Goal: Task Accomplishment & Management: Use online tool/utility

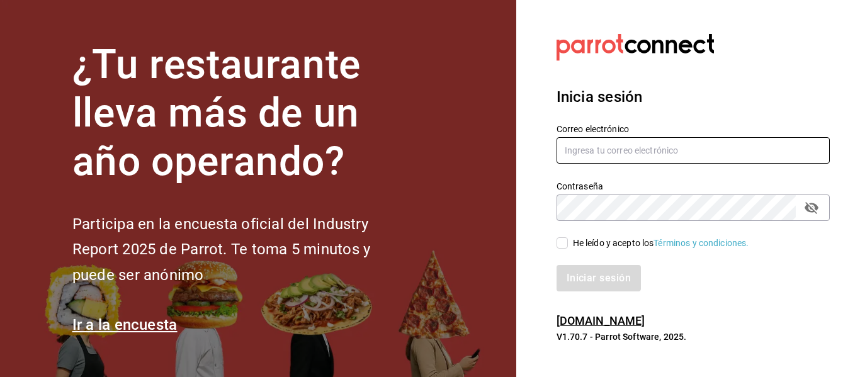
click at [595, 149] on input "text" at bounding box center [693, 150] width 273 height 26
click at [604, 151] on input "[EMAIL_ADDRESS][DOMAIN_NAME]" at bounding box center [693, 150] width 273 height 26
type input "[EMAIL_ADDRESS][DOMAIN_NAME]"
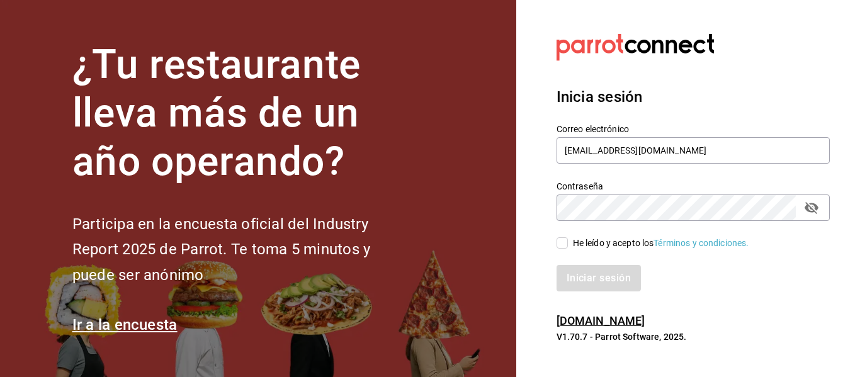
click at [563, 247] on input "He leído y acepto los Términos y condiciones." at bounding box center [562, 242] width 11 height 11
checkbox input "true"
click at [587, 286] on button "Iniciar sesión" at bounding box center [600, 278] width 86 height 26
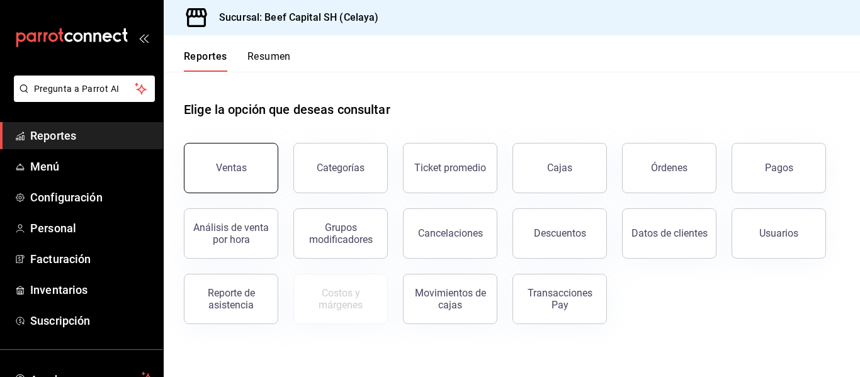
click at [235, 175] on button "Ventas" at bounding box center [231, 168] width 94 height 50
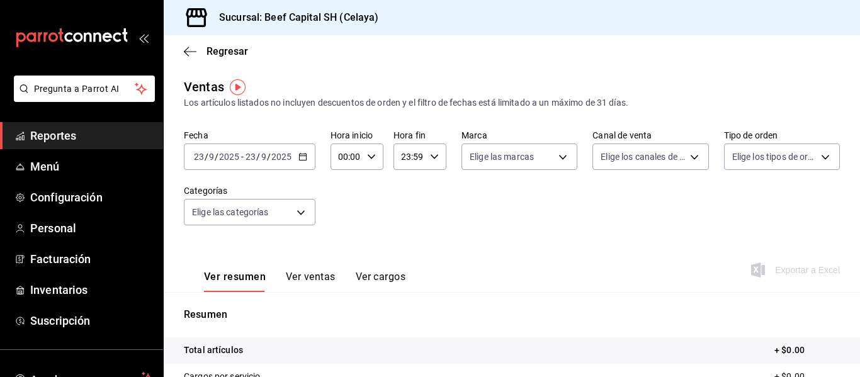
click at [304, 156] on icon "button" at bounding box center [302, 156] width 9 height 9
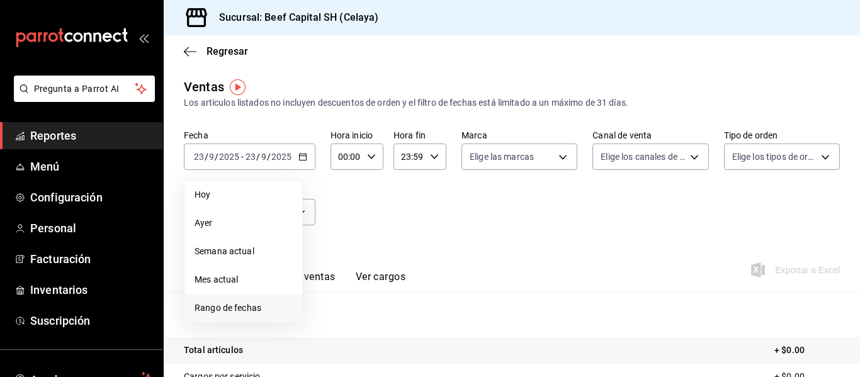
click at [243, 305] on span "Rango de fechas" at bounding box center [244, 308] width 98 height 13
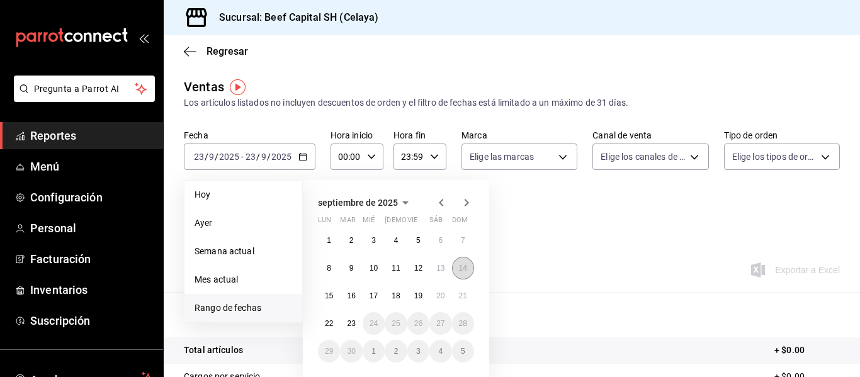
click at [460, 274] on button "14" at bounding box center [463, 268] width 22 height 23
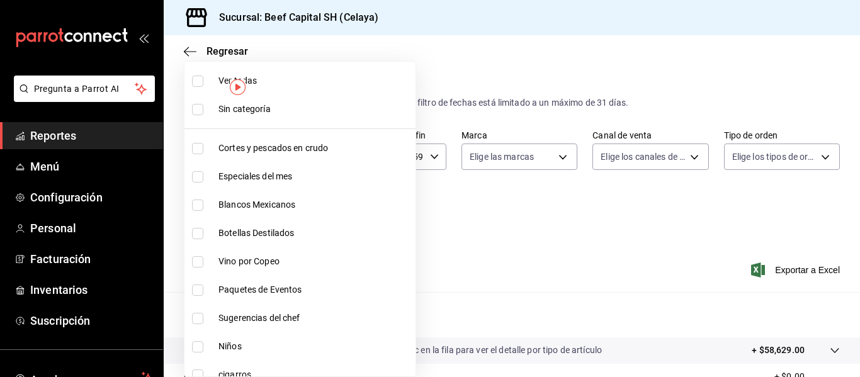
click at [294, 209] on body "Pregunta a Parrot AI Reportes Menú Configuración Personal Facturación Inventari…" at bounding box center [430, 188] width 860 height 377
click at [197, 110] on input "checkbox" at bounding box center [197, 109] width 11 height 11
checkbox input "true"
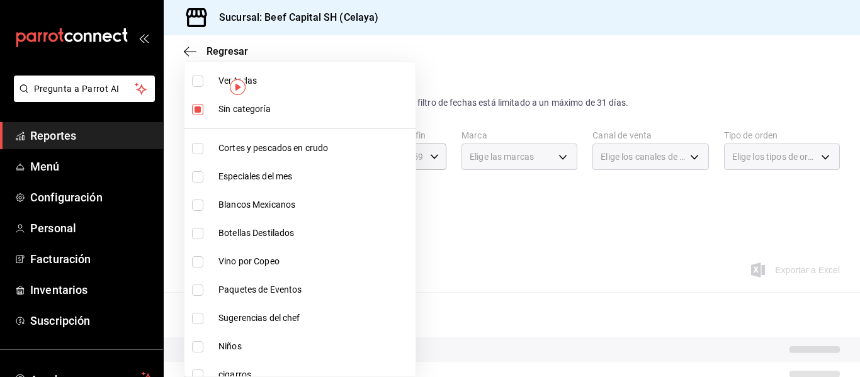
click at [200, 147] on input "checkbox" at bounding box center [197, 148] width 11 height 11
checkbox input "true"
type input "be5ff23d-0a1c-411b-96c0-e7d4c019095a"
click at [196, 181] on input "checkbox" at bounding box center [197, 176] width 11 height 11
checkbox input "true"
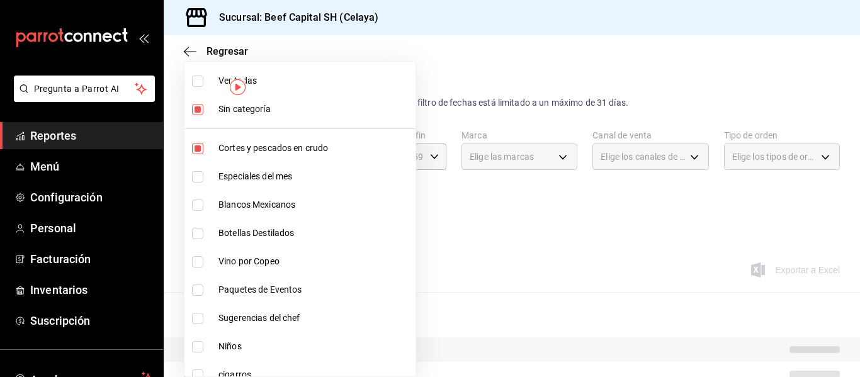
type input "be5ff23d-0a1c-411b-96c0-e7d4c019095a,ff0942d4-a114-4278-bf43-4291bef7f875"
click at [195, 203] on input "checkbox" at bounding box center [197, 205] width 11 height 11
checkbox input "true"
type input "be5ff23d-0a1c-411b-96c0-e7d4c019095a,ff0942d4-a114-4278-bf43-4291bef7f875,c44b1…"
click at [202, 288] on input "checkbox" at bounding box center [197, 290] width 11 height 11
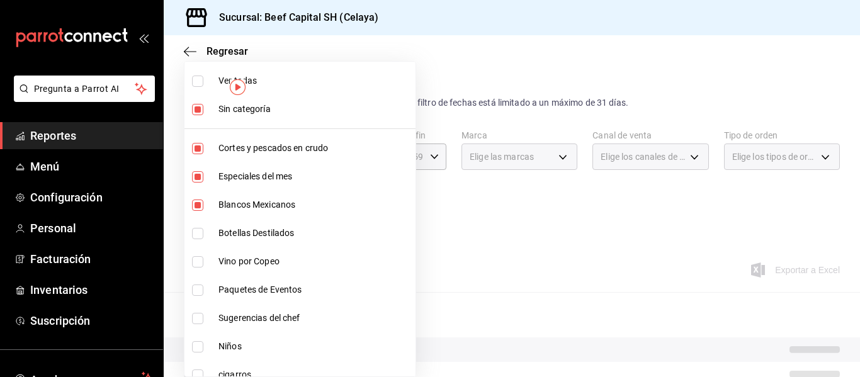
checkbox input "true"
type input "be5ff23d-0a1c-411b-96c0-e7d4c019095a,ff0942d4-a114-4278-bf43-4291bef7f875,c44b1…"
click at [200, 322] on input "checkbox" at bounding box center [197, 318] width 11 height 11
checkbox input "true"
type input "be5ff23d-0a1c-411b-96c0-e7d4c019095a,ff0942d4-a114-4278-bf43-4291bef7f875,c44b1…"
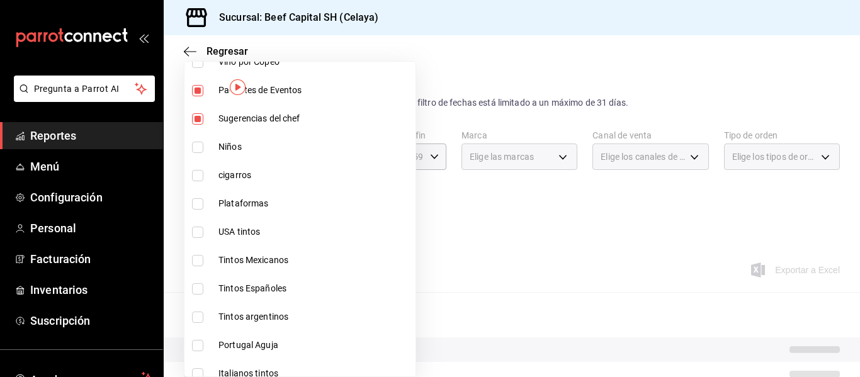
scroll to position [201, 0]
click at [196, 201] on input "checkbox" at bounding box center [197, 201] width 11 height 11
checkbox input "true"
type input "be5ff23d-0a1c-411b-96c0-e7d4c019095a,ff0942d4-a114-4278-bf43-4291bef7f875,c44b1…"
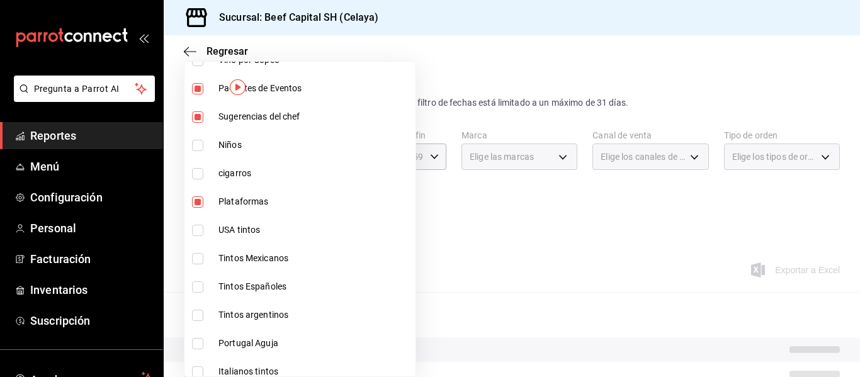
click at [198, 234] on input "checkbox" at bounding box center [197, 230] width 11 height 11
checkbox input "true"
type input "be5ff23d-0a1c-411b-96c0-e7d4c019095a,ff0942d4-a114-4278-bf43-4291bef7f875,c44b1…"
click at [198, 234] on input "checkbox" at bounding box center [197, 230] width 11 height 11
checkbox input "false"
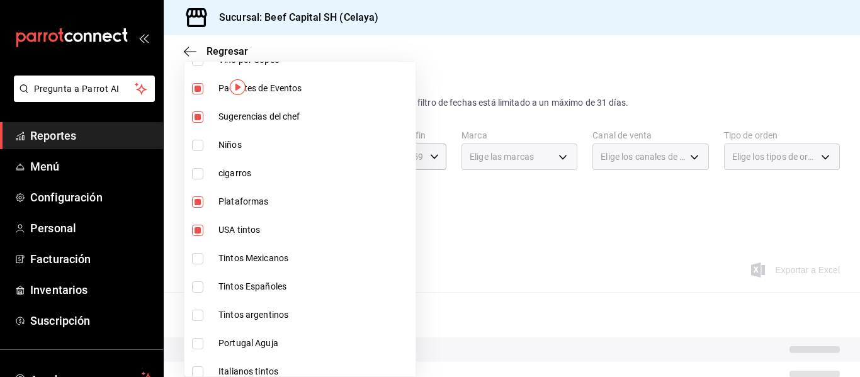
type input "be5ff23d-0a1c-411b-96c0-e7d4c019095a,ff0942d4-a114-4278-bf43-4291bef7f875,c44b1…"
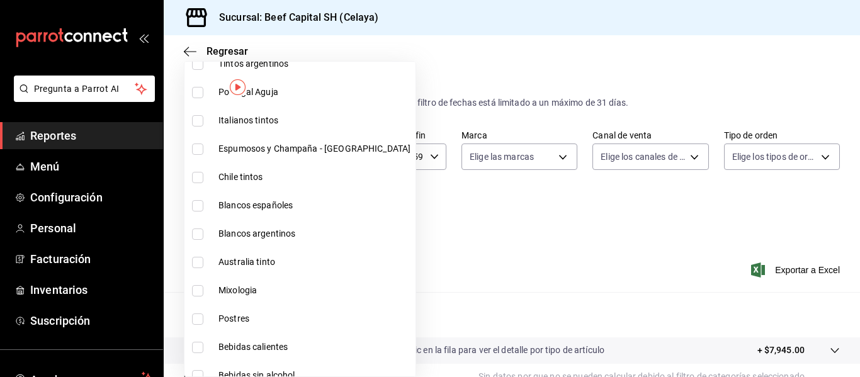
scroll to position [478, 0]
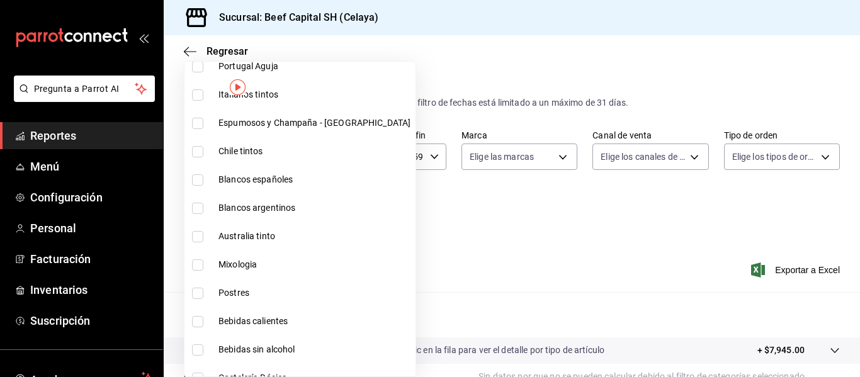
click at [198, 295] on input "checkbox" at bounding box center [197, 293] width 11 height 11
checkbox input "true"
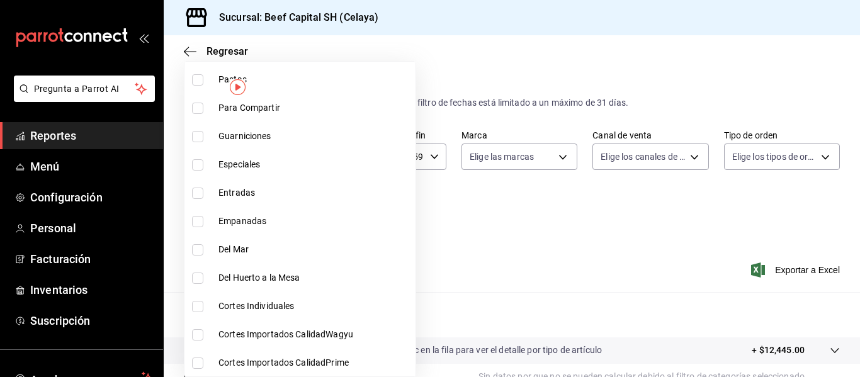
scroll to position [1174, 0]
click at [203, 368] on li "Cortes Importados CalidadPrime" at bounding box center [299, 362] width 231 height 28
type input "be5ff23d-0a1c-411b-96c0-e7d4c019095a,ff0942d4-a114-4278-bf43-4291bef7f875,c44b1…"
checkbox input "true"
drag, startPoint x: 203, startPoint y: 368, endPoint x: 200, endPoint y: 335, distance: 33.6
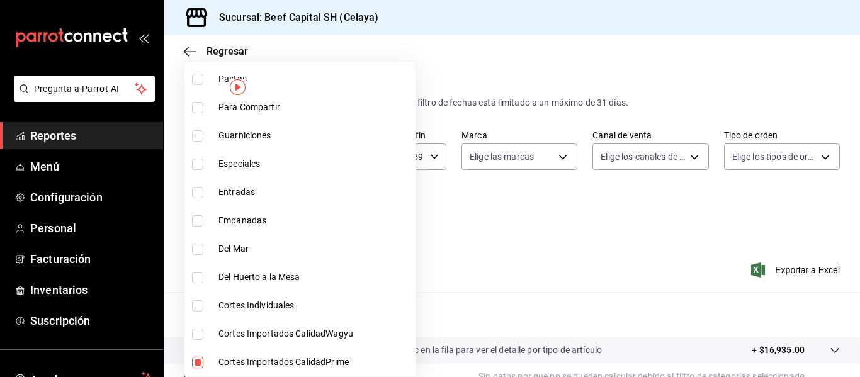
click at [200, 335] on input "checkbox" at bounding box center [197, 334] width 11 height 11
checkbox input "true"
type input "be5ff23d-0a1c-411b-96c0-e7d4c019095a,ff0942d4-a114-4278-bf43-4291bef7f875,c44b1…"
click at [198, 306] on input "checkbox" at bounding box center [197, 305] width 11 height 11
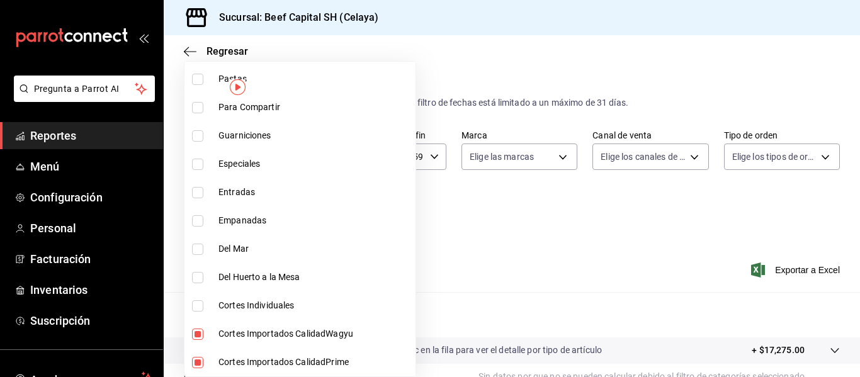
checkbox input "true"
type input "be5ff23d-0a1c-411b-96c0-e7d4c019095a,ff0942d4-a114-4278-bf43-4291bef7f875,c44b1…"
click at [198, 274] on input "checkbox" at bounding box center [197, 277] width 11 height 11
checkbox input "true"
type input "be5ff23d-0a1c-411b-96c0-e7d4c019095a,ff0942d4-a114-4278-bf43-4291bef7f875,c44b1…"
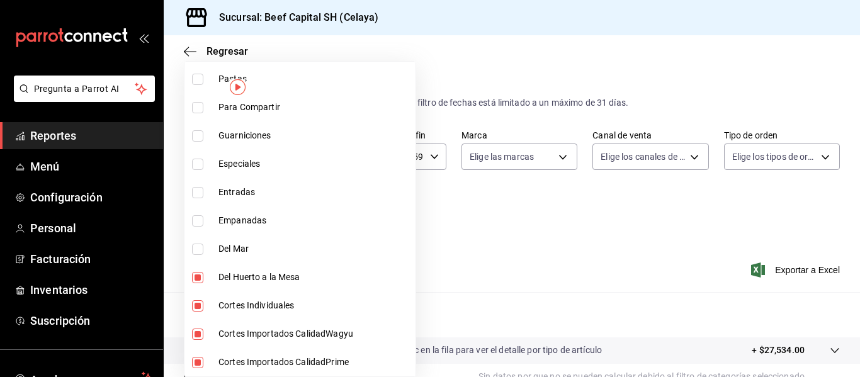
click at [198, 250] on input "checkbox" at bounding box center [197, 249] width 11 height 11
checkbox input "true"
type input "be5ff23d-0a1c-411b-96c0-e7d4c019095a,ff0942d4-a114-4278-bf43-4291bef7f875,c44b1…"
click at [197, 217] on input "checkbox" at bounding box center [197, 220] width 11 height 11
checkbox input "true"
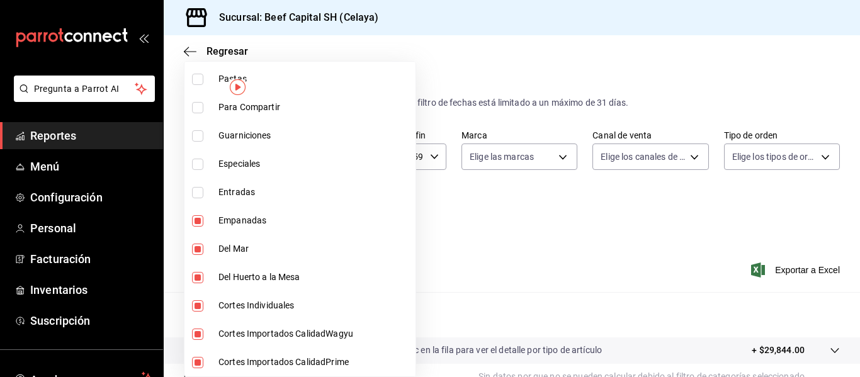
click at [191, 187] on li "Entradas" at bounding box center [299, 192] width 231 height 28
type input "be5ff23d-0a1c-411b-96c0-e7d4c019095a,ff0942d4-a114-4278-bf43-4291bef7f875,c44b1…"
checkbox input "true"
click at [196, 169] on input "checkbox" at bounding box center [197, 164] width 11 height 11
checkbox input "true"
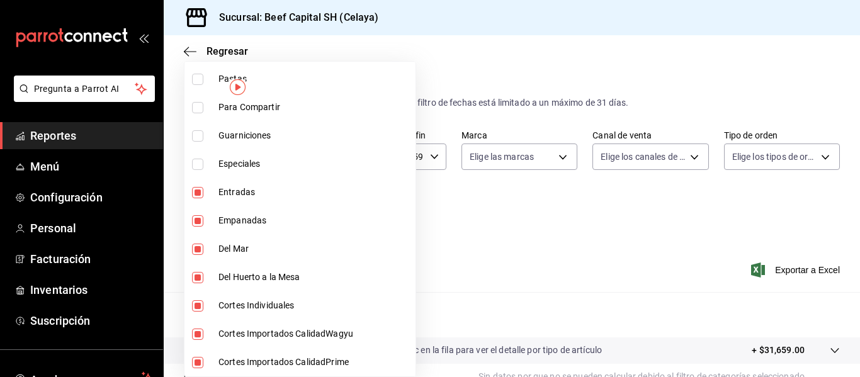
type input "be5ff23d-0a1c-411b-96c0-e7d4c019095a,ff0942d4-a114-4278-bf43-4291bef7f875,c44b1…"
click at [200, 140] on input "checkbox" at bounding box center [197, 135] width 11 height 11
checkbox input "true"
type input "be5ff23d-0a1c-411b-96c0-e7d4c019095a,ff0942d4-a114-4278-bf43-4291bef7f875,c44b1…"
click at [196, 110] on input "checkbox" at bounding box center [197, 107] width 11 height 11
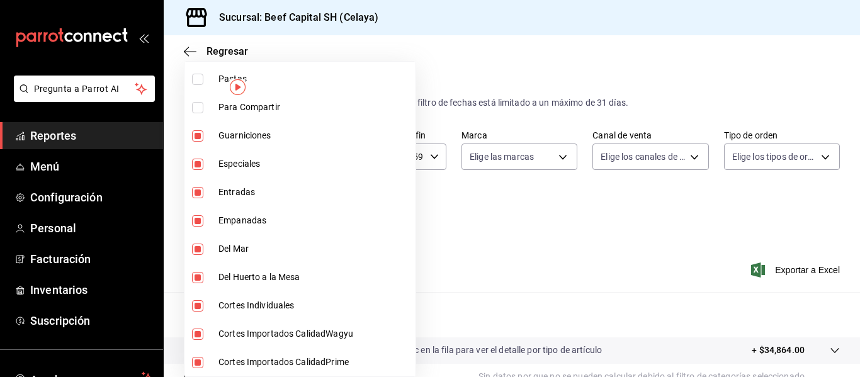
checkbox input "true"
type input "be5ff23d-0a1c-411b-96c0-e7d4c019095a,ff0942d4-a114-4278-bf43-4291bef7f875,c44b1…"
click at [198, 79] on input "checkbox" at bounding box center [197, 79] width 11 height 11
checkbox input "true"
type input "be5ff23d-0a1c-411b-96c0-e7d4c019095a,ff0942d4-a114-4278-bf43-4291bef7f875,c44b1…"
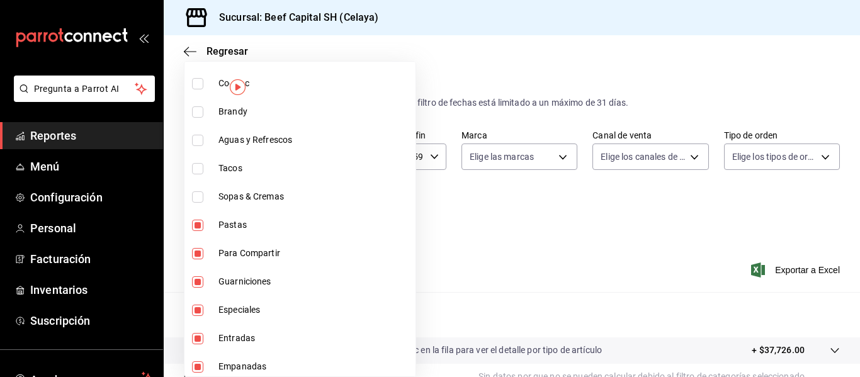
scroll to position [1023, 0]
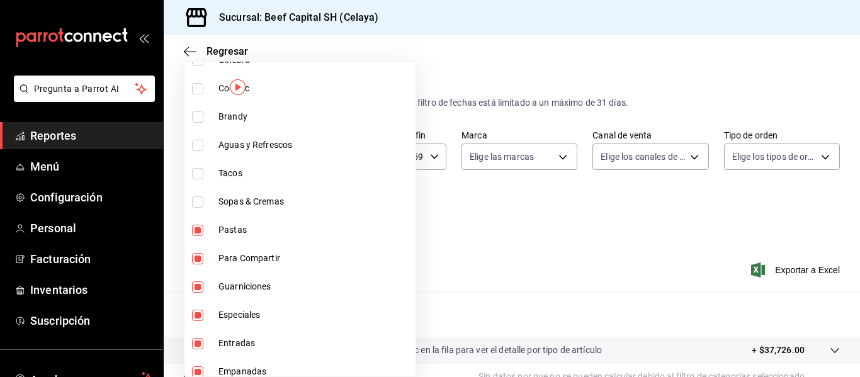
click at [193, 173] on input "checkbox" at bounding box center [197, 173] width 11 height 11
checkbox input "true"
type input "be5ff23d-0a1c-411b-96c0-e7d4c019095a,ff0942d4-a114-4278-bf43-4291bef7f875,c44b1…"
click at [196, 207] on input "checkbox" at bounding box center [197, 201] width 11 height 11
checkbox input "true"
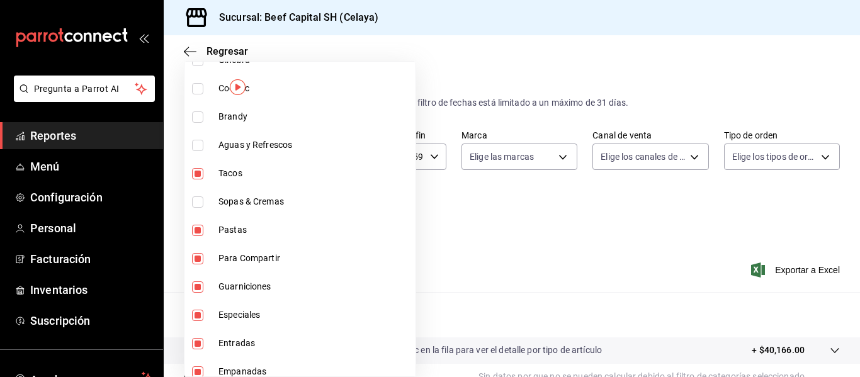
type input "be5ff23d-0a1c-411b-96c0-e7d4c019095a,ff0942d4-a114-4278-bf43-4291bef7f875,c44b1…"
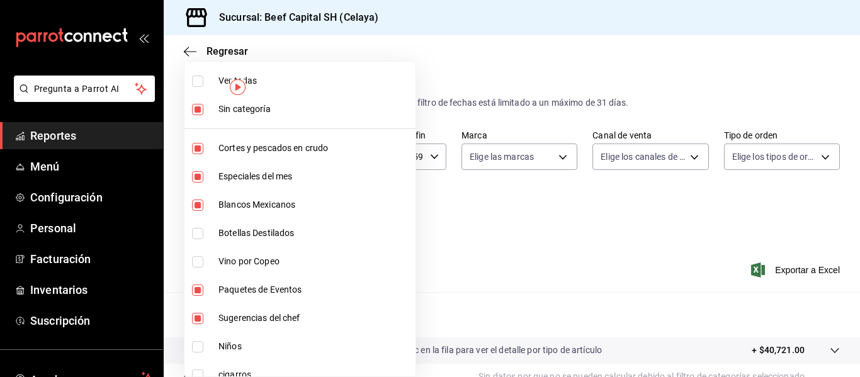
click at [499, 13] on div at bounding box center [430, 188] width 860 height 377
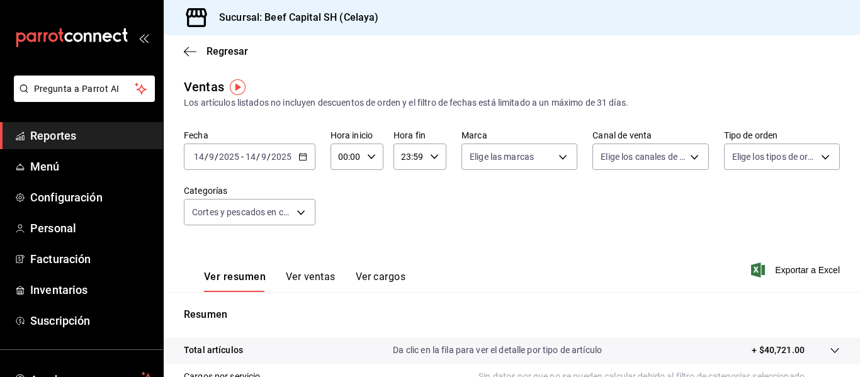
click at [302, 161] on div "[DATE] [DATE] - [DATE] [DATE]" at bounding box center [250, 157] width 132 height 26
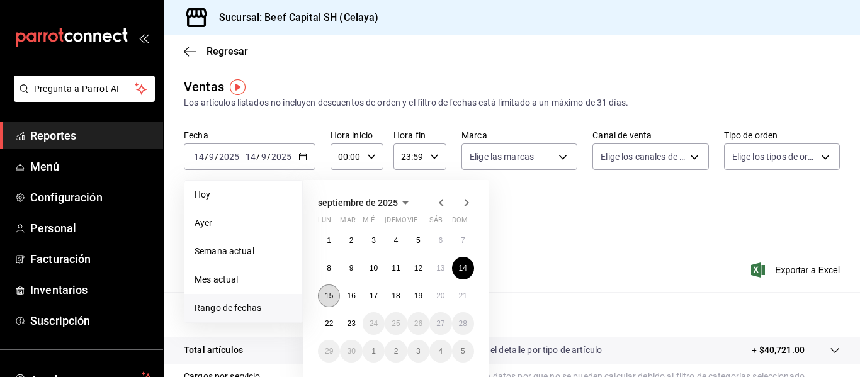
click at [332, 295] on abbr "15" at bounding box center [329, 295] width 8 height 9
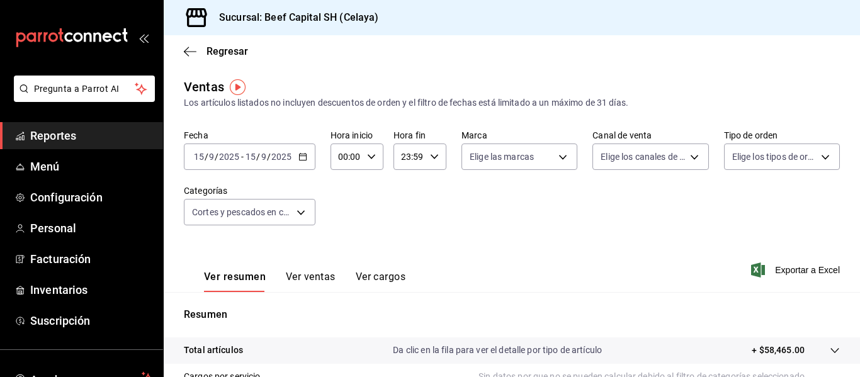
click at [298, 155] on icon "button" at bounding box center [302, 156] width 9 height 9
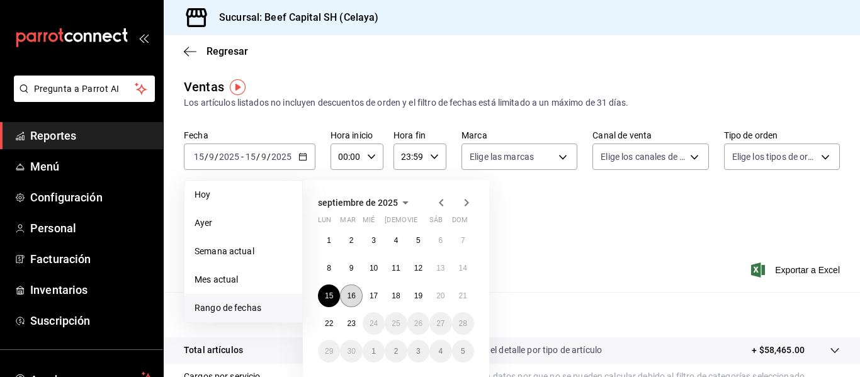
click at [348, 299] on abbr "16" at bounding box center [351, 295] width 8 height 9
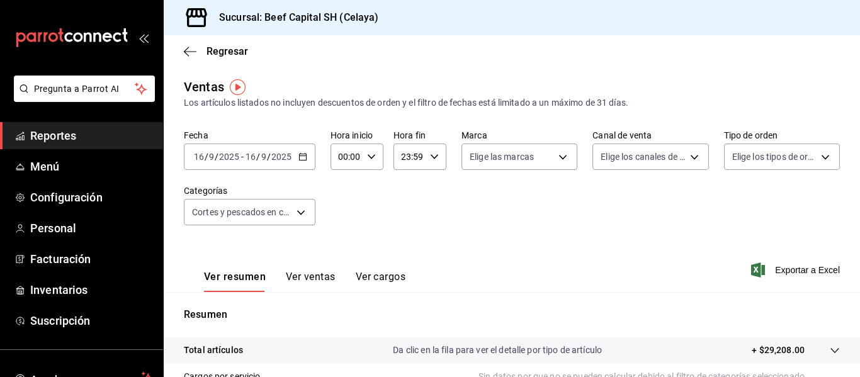
click at [300, 156] on icon "button" at bounding box center [302, 156] width 9 height 9
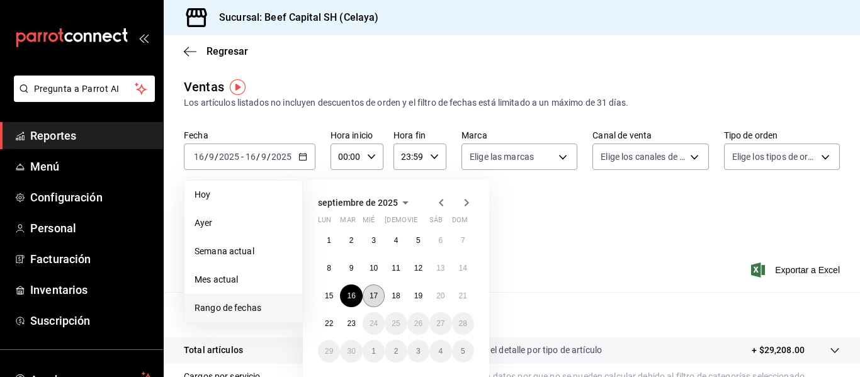
click at [375, 300] on abbr "17" at bounding box center [374, 295] width 8 height 9
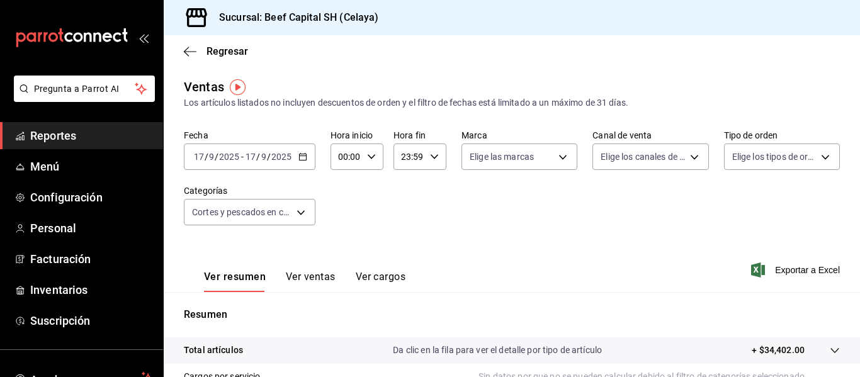
click at [299, 154] on \(Stroke\) "button" at bounding box center [303, 157] width 8 height 7
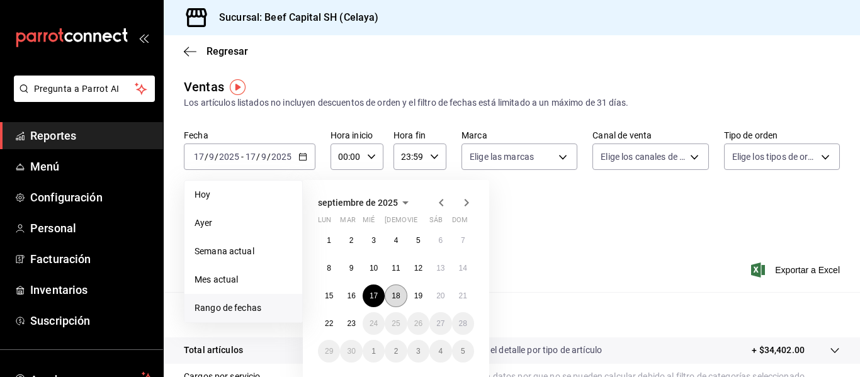
click at [403, 297] on button "18" at bounding box center [396, 296] width 22 height 23
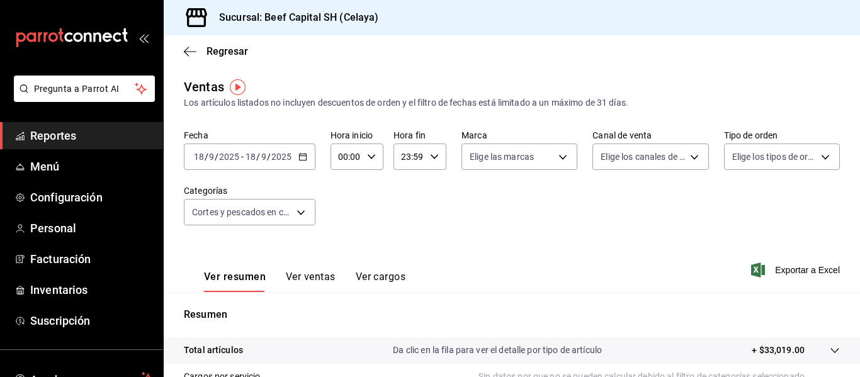
click at [302, 159] on icon "button" at bounding box center [302, 156] width 9 height 9
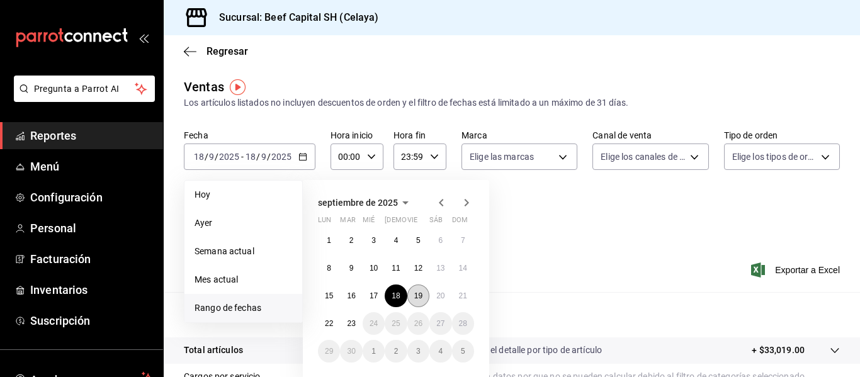
click at [417, 298] on abbr "19" at bounding box center [418, 295] width 8 height 9
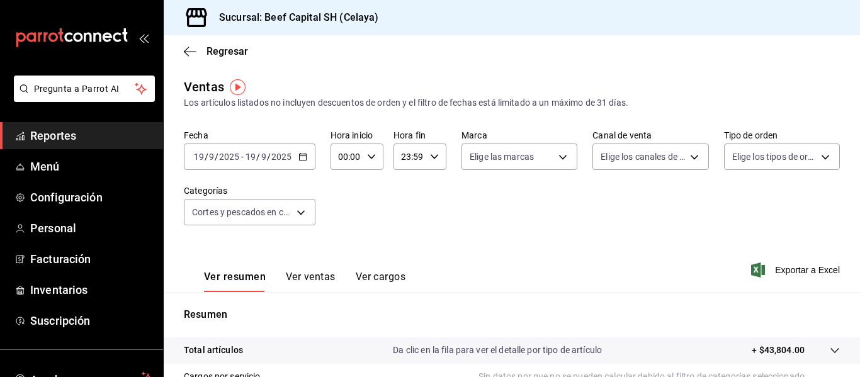
click at [299, 159] on icon "button" at bounding box center [302, 156] width 9 height 9
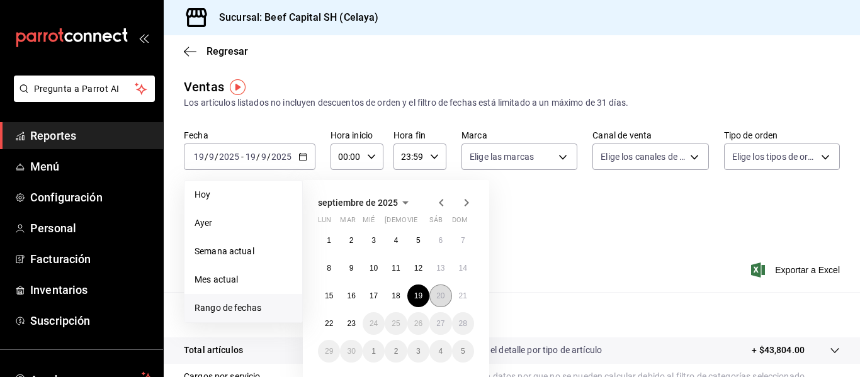
click at [443, 295] on abbr "20" at bounding box center [440, 295] width 8 height 9
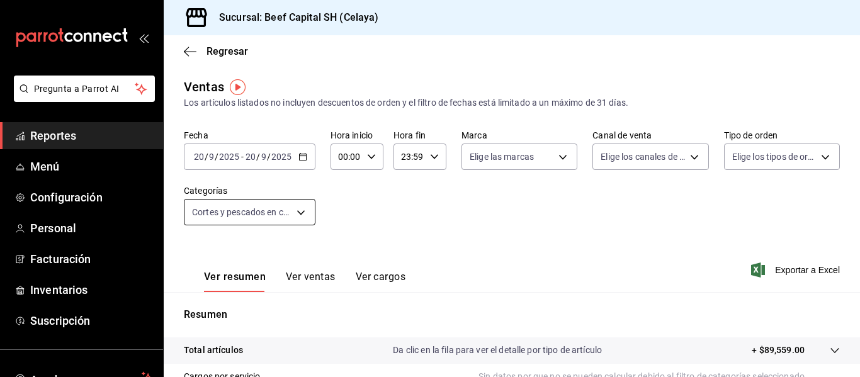
click at [302, 213] on body "Pregunta a Parrot AI Reportes Menú Configuración Personal Facturación Inventari…" at bounding box center [430, 188] width 860 height 377
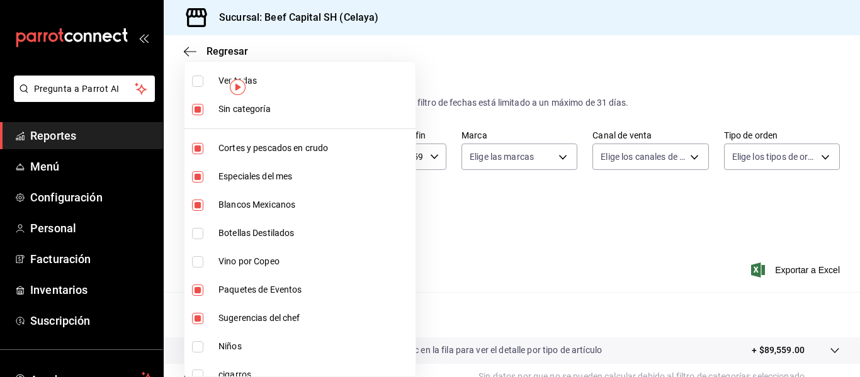
click at [200, 79] on input "checkbox" at bounding box center [197, 81] width 11 height 11
checkbox input "true"
type input "be5ff23d-0a1c-411b-96c0-e7d4c019095a,ff0942d4-a114-4278-bf43-4291bef7f875,c44b1…"
checkbox input "true"
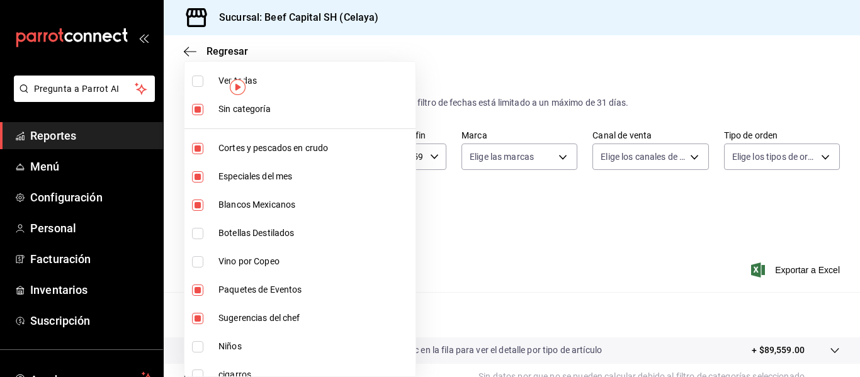
checkbox input "true"
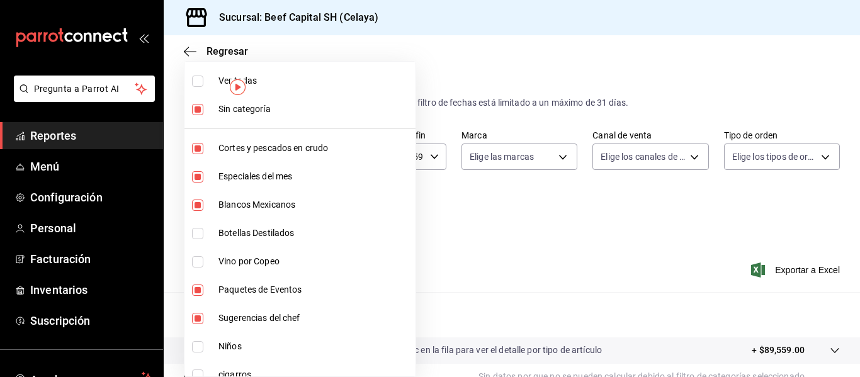
checkbox input "true"
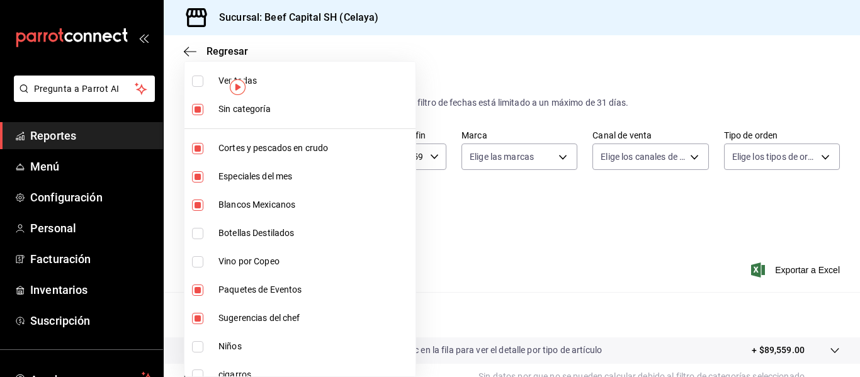
checkbox input "true"
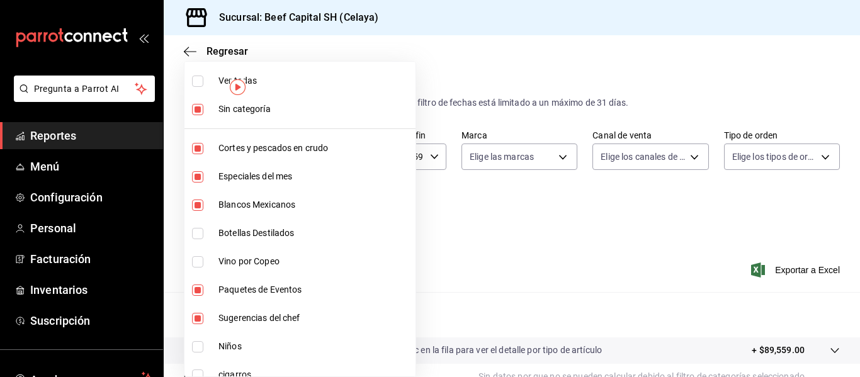
checkbox input "true"
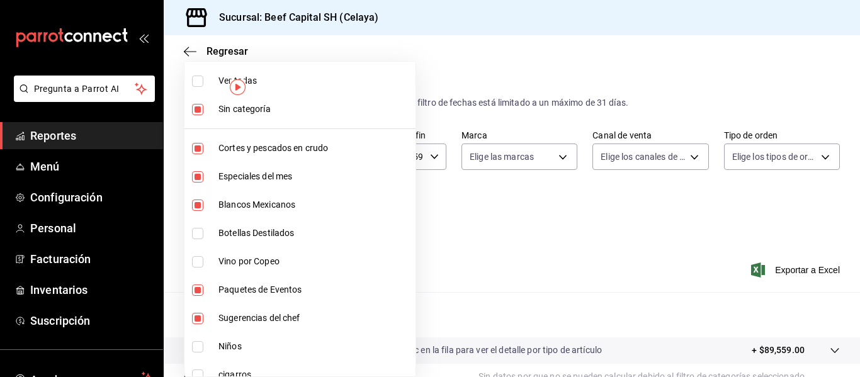
checkbox input "true"
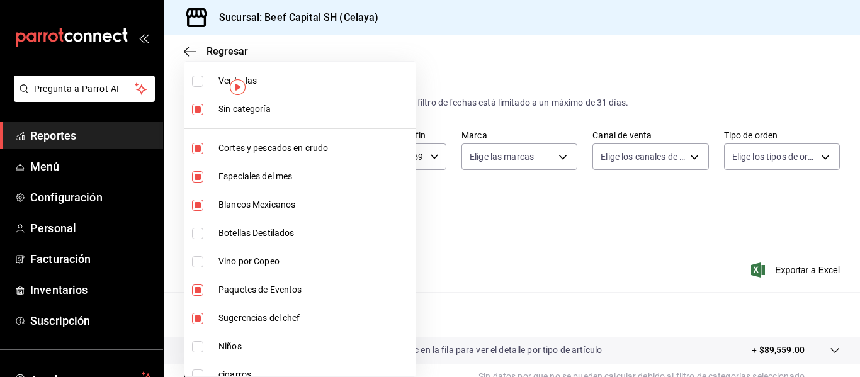
checkbox input "true"
click at [200, 79] on input "checkbox" at bounding box center [197, 81] width 11 height 11
checkbox input "false"
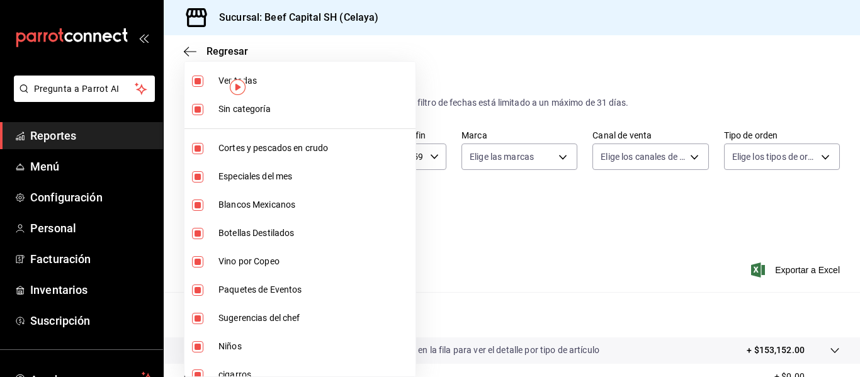
checkbox input "false"
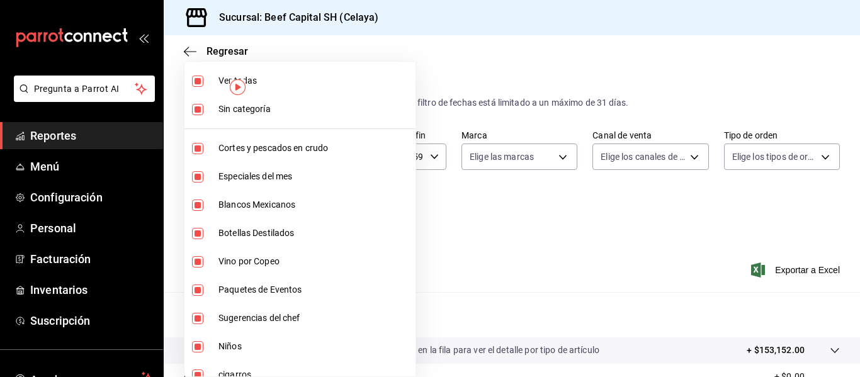
checkbox input "false"
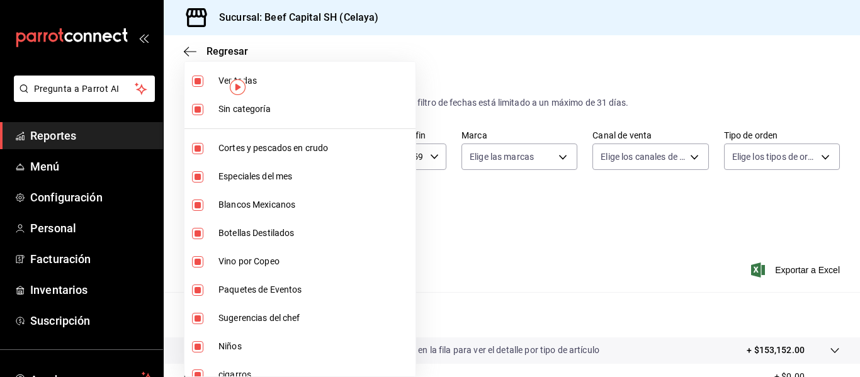
checkbox input "false"
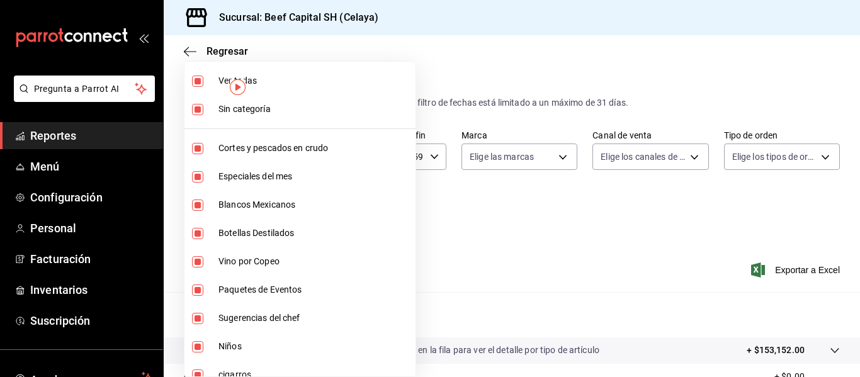
checkbox input "false"
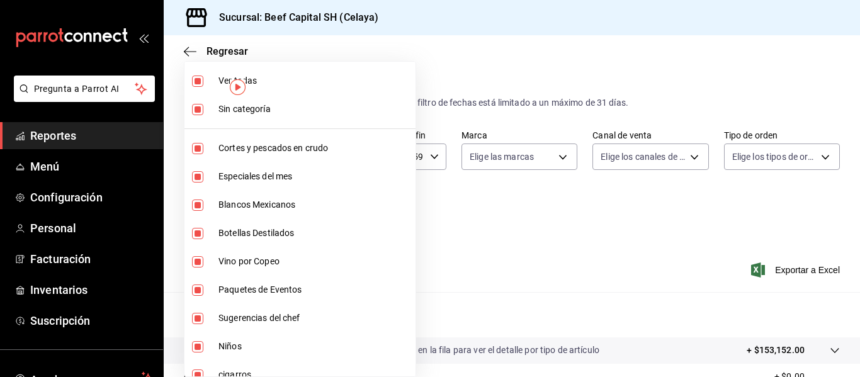
checkbox input "false"
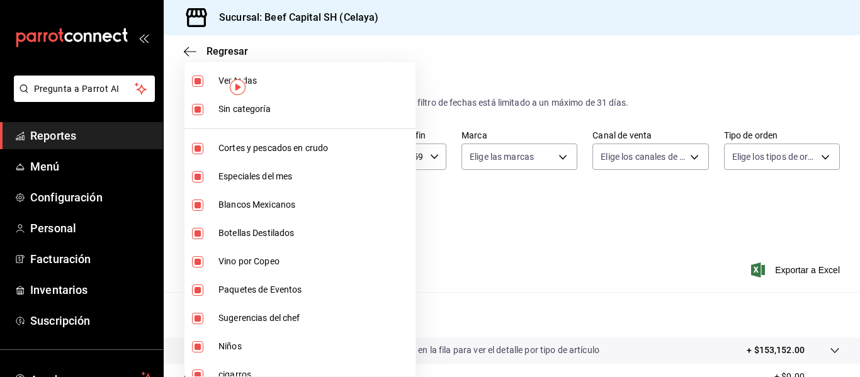
checkbox input "false"
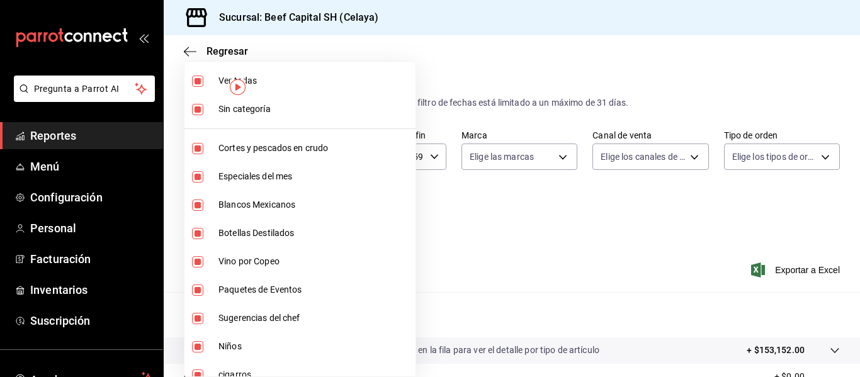
checkbox input "false"
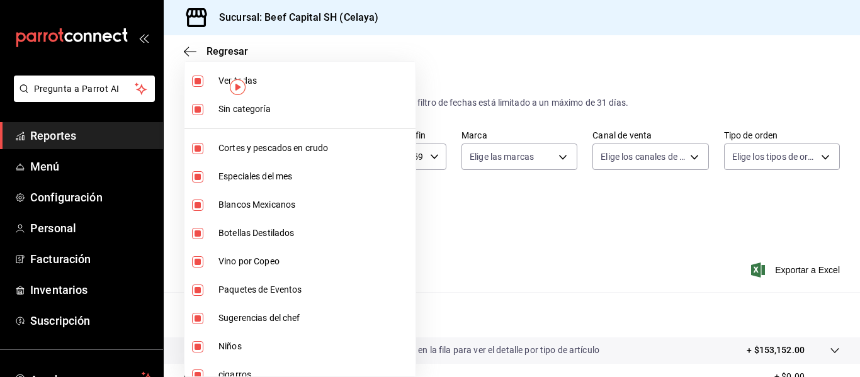
checkbox input "false"
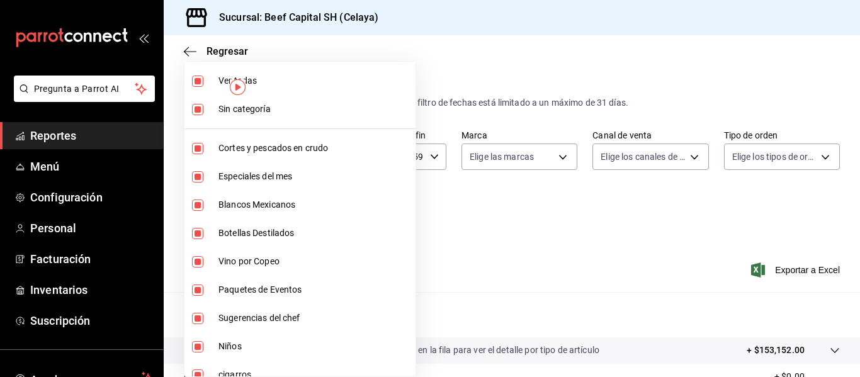
checkbox input "false"
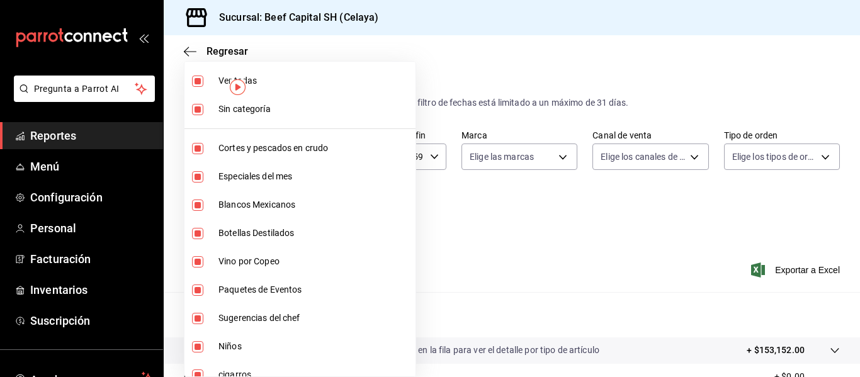
checkbox input "false"
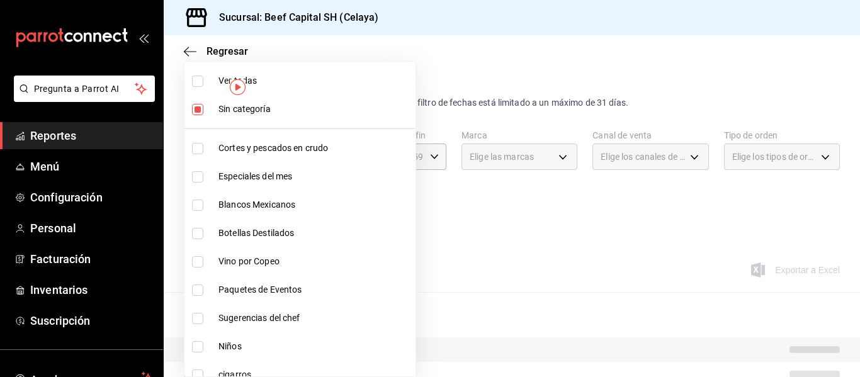
click at [196, 111] on input "checkbox" at bounding box center [197, 109] width 11 height 11
checkbox input "false"
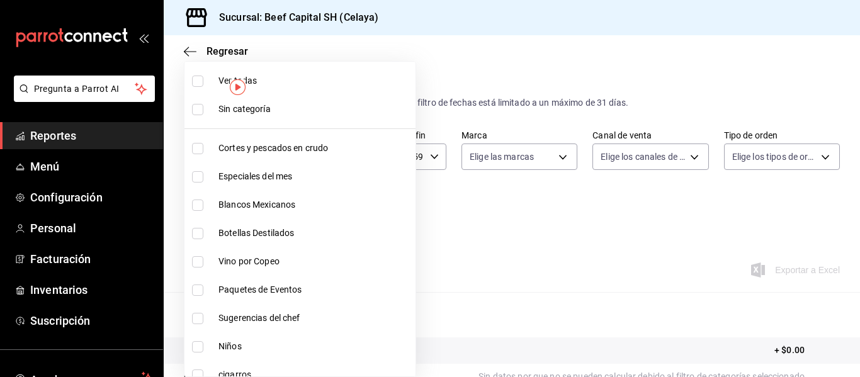
click at [201, 206] on input "checkbox" at bounding box center [197, 205] width 11 height 11
checkbox input "true"
type input "c44b17cd-f0d2-44be-bc0b-f595a1b51d35"
click at [198, 234] on input "checkbox" at bounding box center [197, 233] width 11 height 11
checkbox input "true"
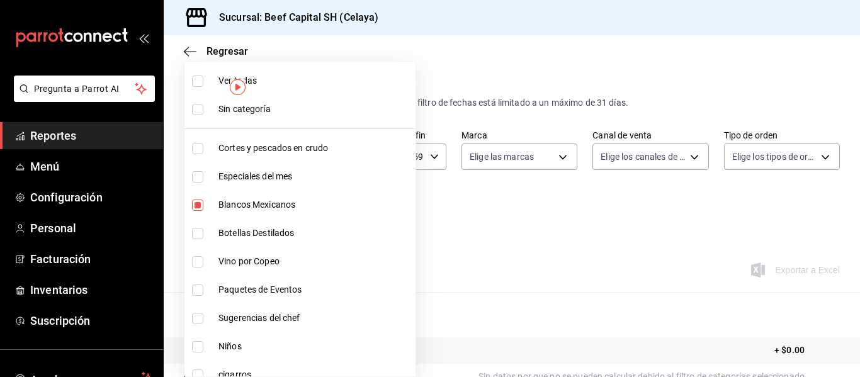
type input "c44b17cd-f0d2-44be-bc0b-f595a1b51d35,b1aff85c-33f8-41d6-9d6d-0d690ab08e76"
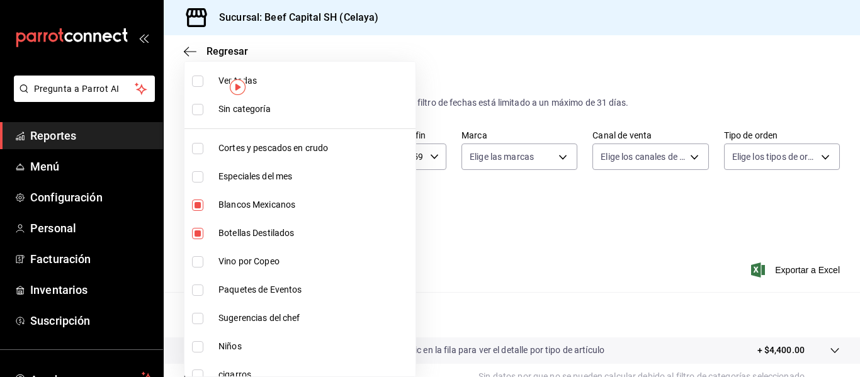
click at [198, 263] on input "checkbox" at bounding box center [197, 261] width 11 height 11
checkbox input "true"
type input "c44b17cd-f0d2-44be-bc0b-f595a1b51d35,b1aff85c-33f8-41d6-9d6d-0d690ab08e76,008fc…"
click at [197, 286] on input "checkbox" at bounding box center [197, 290] width 11 height 11
checkbox input "true"
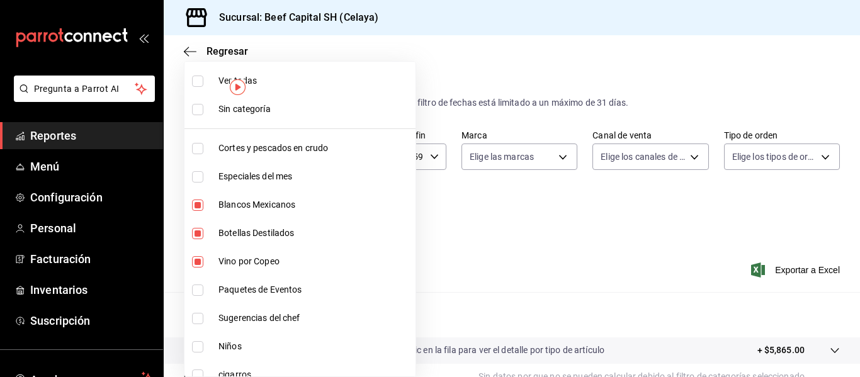
type input "c44b17cd-f0d2-44be-bc0b-f595a1b51d35,b1aff85c-33f8-41d6-9d6d-0d690ab08e76,008fc…"
click at [197, 320] on input "checkbox" at bounding box center [197, 318] width 11 height 11
checkbox input "true"
type input "c44b17cd-f0d2-44be-bc0b-f595a1b51d35,b1aff85c-33f8-41d6-9d6d-0d690ab08e76,008fc…"
click at [198, 316] on input "checkbox" at bounding box center [197, 318] width 11 height 11
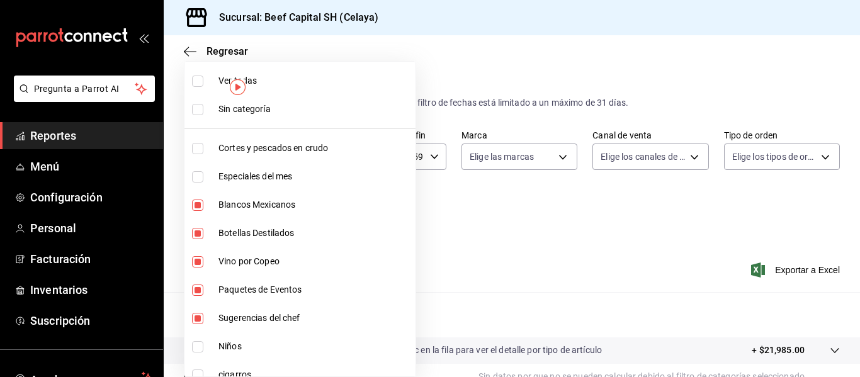
checkbox input "false"
type input "c44b17cd-f0d2-44be-bc0b-f595a1b51d35,b1aff85c-33f8-41d6-9d6d-0d690ab08e76,008fc…"
click at [202, 287] on input "checkbox" at bounding box center [197, 290] width 11 height 11
checkbox input "false"
type input "c44b17cd-f0d2-44be-bc0b-f595a1b51d35,b1aff85c-33f8-41d6-9d6d-0d690ab08e76,008fc…"
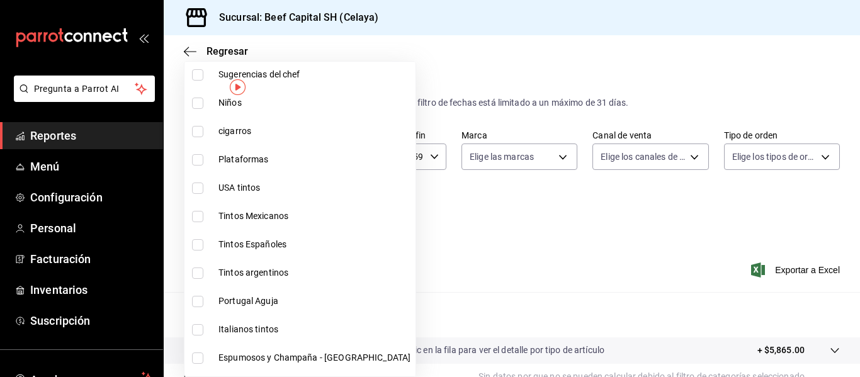
scroll to position [252, 0]
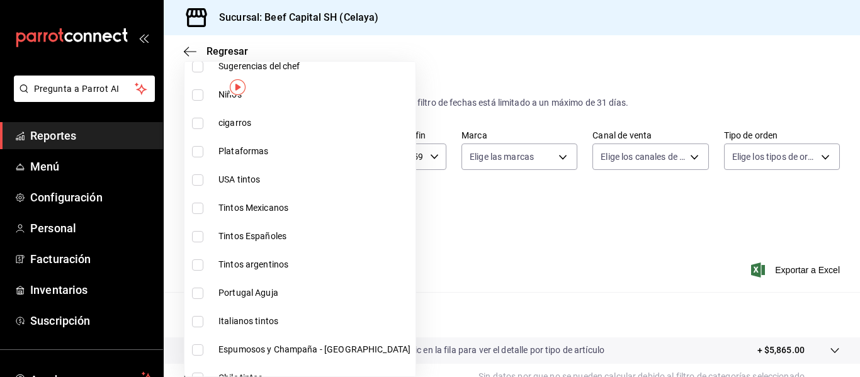
click at [199, 179] on input "checkbox" at bounding box center [197, 179] width 11 height 11
checkbox input "true"
type input "c44b17cd-f0d2-44be-bc0b-f595a1b51d35,b1aff85c-33f8-41d6-9d6d-0d690ab08e76,008fc…"
click at [196, 208] on input "checkbox" at bounding box center [197, 208] width 11 height 11
checkbox input "true"
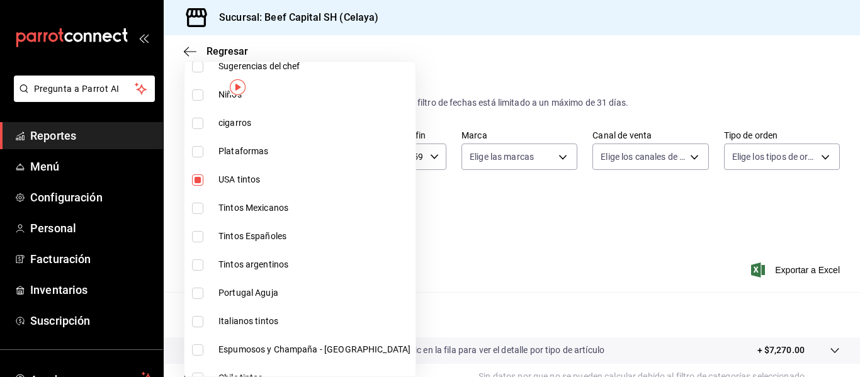
type input "c44b17cd-f0d2-44be-bc0b-f595a1b51d35,b1aff85c-33f8-41d6-9d6d-0d690ab08e76,008fc…"
click at [196, 237] on input "checkbox" at bounding box center [197, 236] width 11 height 11
checkbox input "true"
type input "c44b17cd-f0d2-44be-bc0b-f595a1b51d35,b1aff85c-33f8-41d6-9d6d-0d690ab08e76,008fc…"
click at [197, 267] on input "checkbox" at bounding box center [197, 264] width 11 height 11
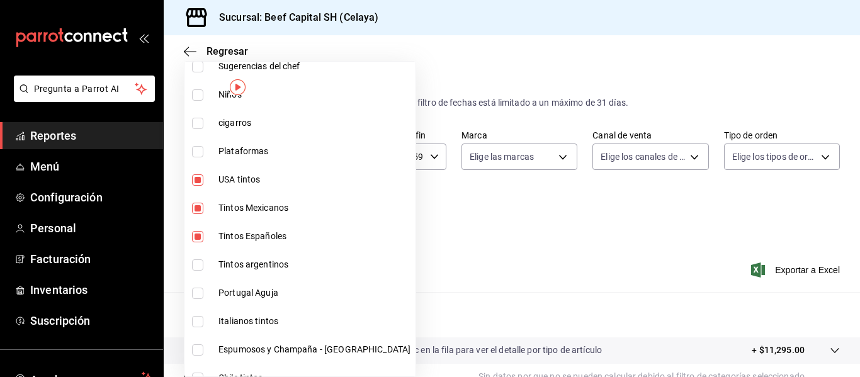
checkbox input "true"
type input "c44b17cd-f0d2-44be-bc0b-f595a1b51d35,b1aff85c-33f8-41d6-9d6d-0d690ab08e76,008fc…"
click at [198, 291] on input "checkbox" at bounding box center [197, 293] width 11 height 11
checkbox input "true"
type input "c44b17cd-f0d2-44be-bc0b-f595a1b51d35,b1aff85c-33f8-41d6-9d6d-0d690ab08e76,008fc…"
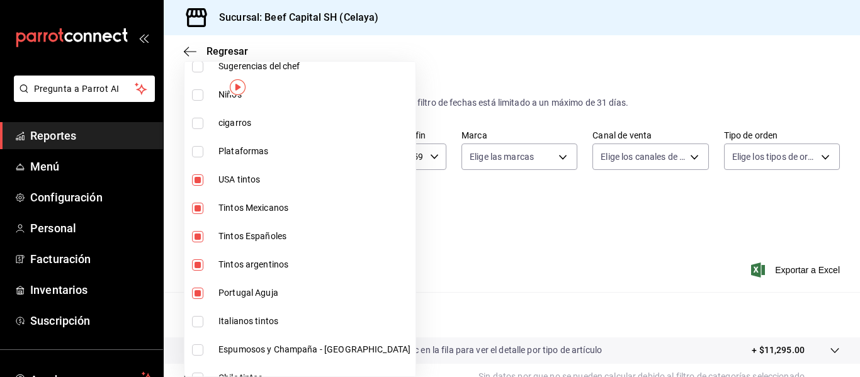
click at [193, 325] on input "checkbox" at bounding box center [197, 321] width 11 height 11
checkbox input "true"
type input "c44b17cd-f0d2-44be-bc0b-f595a1b51d35,b1aff85c-33f8-41d6-9d6d-0d690ab08e76,008fc…"
click at [196, 347] on input "checkbox" at bounding box center [197, 349] width 11 height 11
checkbox input "true"
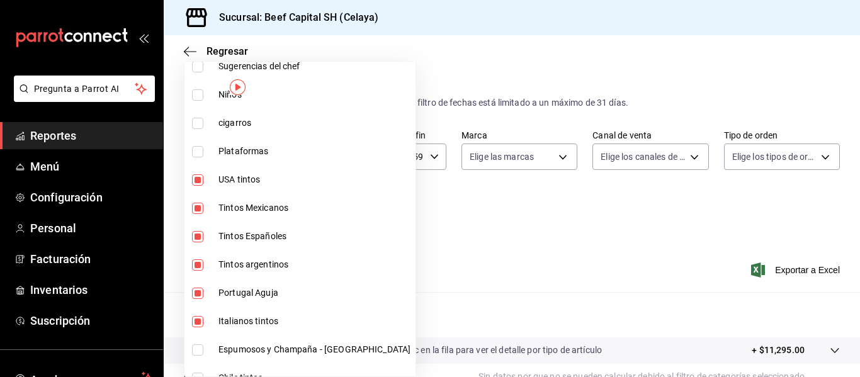
type input "c44b17cd-f0d2-44be-bc0b-f595a1b51d35,b1aff85c-33f8-41d6-9d6d-0d690ab08e76,008fc…"
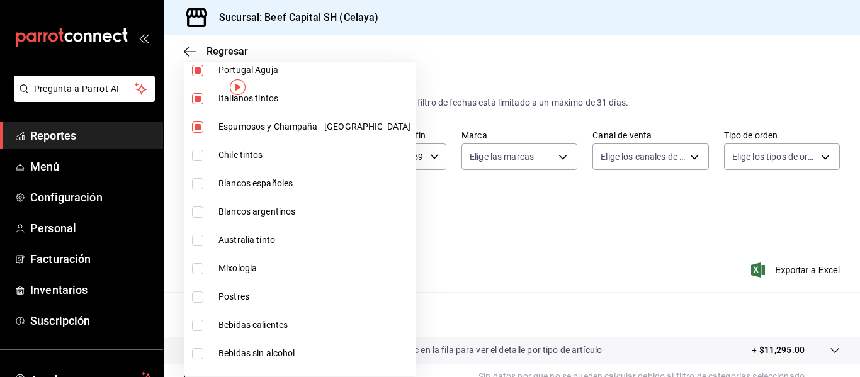
scroll to position [478, 0]
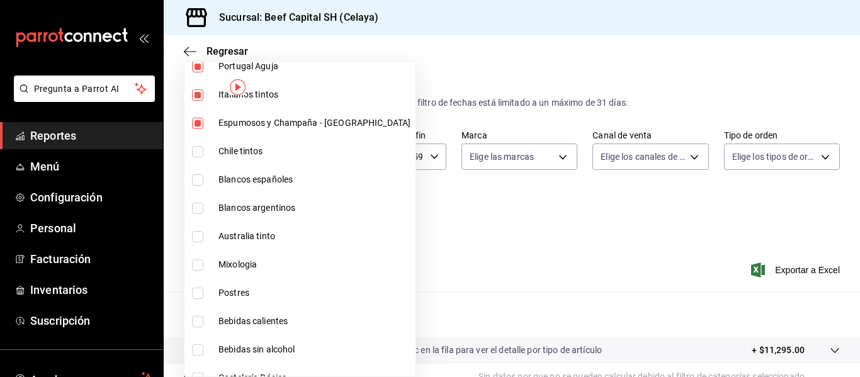
click at [201, 151] on input "checkbox" at bounding box center [197, 151] width 11 height 11
checkbox input "true"
type input "c44b17cd-f0d2-44be-bc0b-f595a1b51d35,b1aff85c-33f8-41d6-9d6d-0d690ab08e76,008fc…"
click at [199, 180] on input "checkbox" at bounding box center [197, 179] width 11 height 11
checkbox input "true"
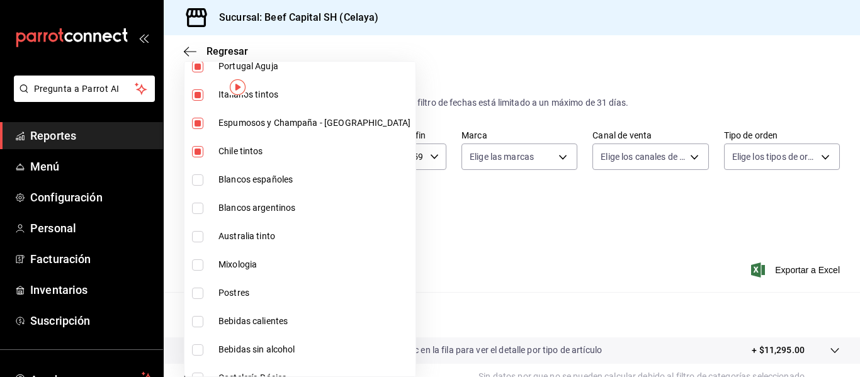
type input "c44b17cd-f0d2-44be-bc0b-f595a1b51d35,b1aff85c-33f8-41d6-9d6d-0d690ab08e76,008fc…"
click at [195, 205] on input "checkbox" at bounding box center [197, 208] width 11 height 11
checkbox input "true"
type input "c44b17cd-f0d2-44be-bc0b-f595a1b51d35,b1aff85c-33f8-41d6-9d6d-0d690ab08e76,008fc…"
click at [198, 235] on input "checkbox" at bounding box center [197, 236] width 11 height 11
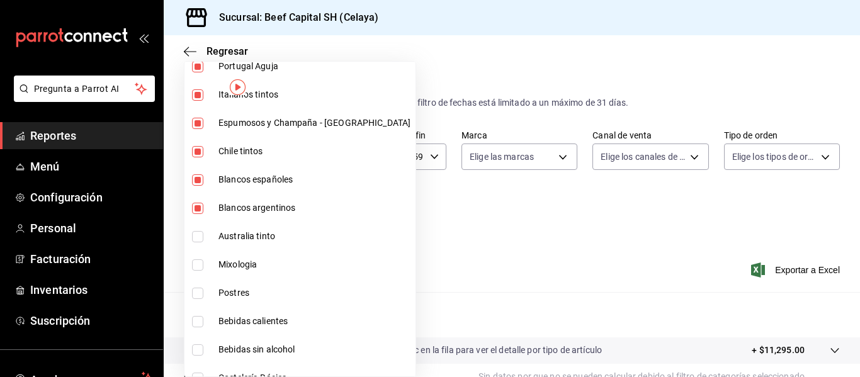
checkbox input "true"
type input "c44b17cd-f0d2-44be-bc0b-f595a1b51d35,b1aff85c-33f8-41d6-9d6d-0d690ab08e76,008fc…"
click at [196, 262] on input "checkbox" at bounding box center [197, 264] width 11 height 11
checkbox input "true"
type input "c44b17cd-f0d2-44be-bc0b-f595a1b51d35,b1aff85c-33f8-41d6-9d6d-0d690ab08e76,008fc…"
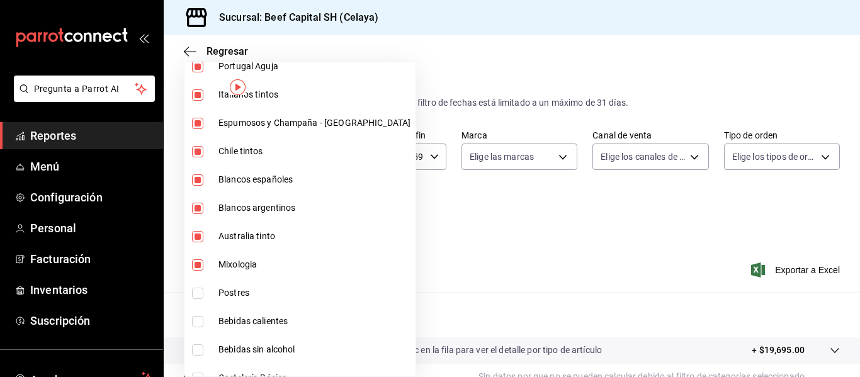
click at [198, 323] on input "checkbox" at bounding box center [197, 321] width 11 height 11
checkbox input "true"
type input "c44b17cd-f0d2-44be-bc0b-f595a1b51d35,b1aff85c-33f8-41d6-9d6d-0d690ab08e76,008fc…"
click at [196, 347] on input "checkbox" at bounding box center [197, 349] width 11 height 11
checkbox input "true"
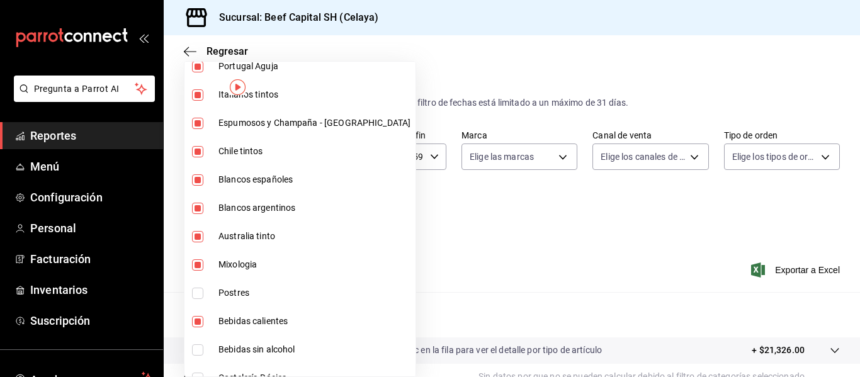
type input "c44b17cd-f0d2-44be-bc0b-f595a1b51d35,b1aff85c-33f8-41d6-9d6d-0d690ab08e76,008fc…"
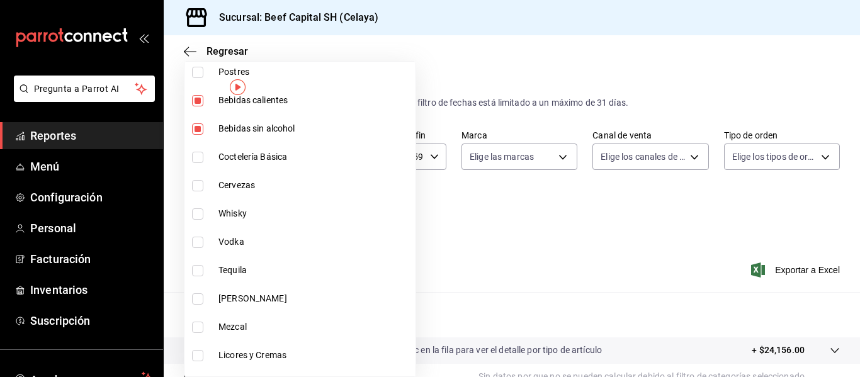
scroll to position [705, 0]
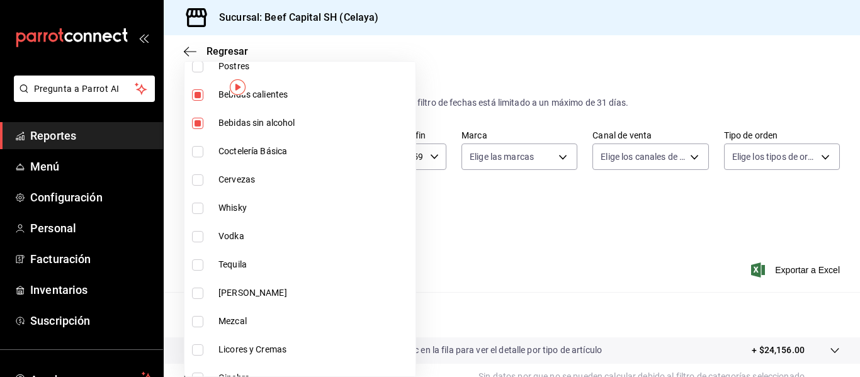
click at [200, 154] on input "checkbox" at bounding box center [197, 151] width 11 height 11
checkbox input "true"
type input "c44b17cd-f0d2-44be-bc0b-f595a1b51d35,b1aff85c-33f8-41d6-9d6d-0d690ab08e76,008fc…"
click at [196, 179] on input "checkbox" at bounding box center [197, 179] width 11 height 11
checkbox input "true"
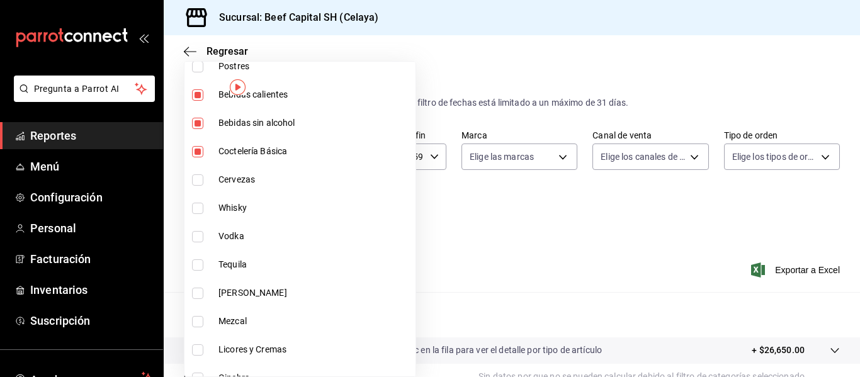
type input "c44b17cd-f0d2-44be-bc0b-f595a1b51d35,b1aff85c-33f8-41d6-9d6d-0d690ab08e76,008fc…"
click at [198, 203] on input "checkbox" at bounding box center [197, 208] width 11 height 11
checkbox input "true"
type input "c44b17cd-f0d2-44be-bc0b-f595a1b51d35,b1aff85c-33f8-41d6-9d6d-0d690ab08e76,008fc…"
click at [198, 235] on input "checkbox" at bounding box center [197, 236] width 11 height 11
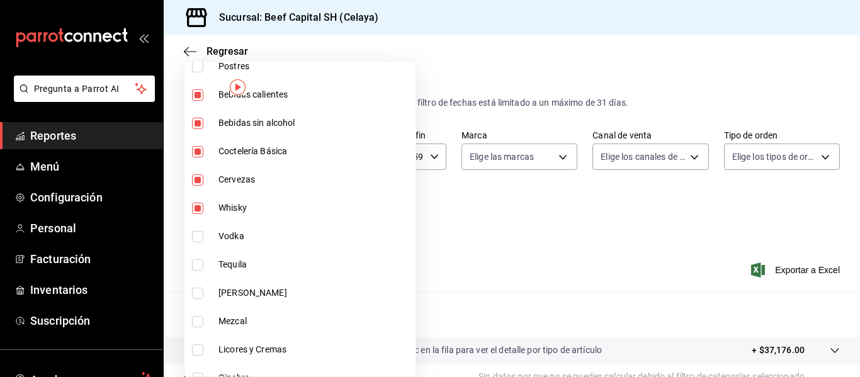
checkbox input "true"
type input "c44b17cd-f0d2-44be-bc0b-f595a1b51d35,b1aff85c-33f8-41d6-9d6d-0d690ab08e76,008fc…"
click at [198, 266] on input "checkbox" at bounding box center [197, 264] width 11 height 11
checkbox input "true"
type input "c44b17cd-f0d2-44be-bc0b-f595a1b51d35,b1aff85c-33f8-41d6-9d6d-0d690ab08e76,008fc…"
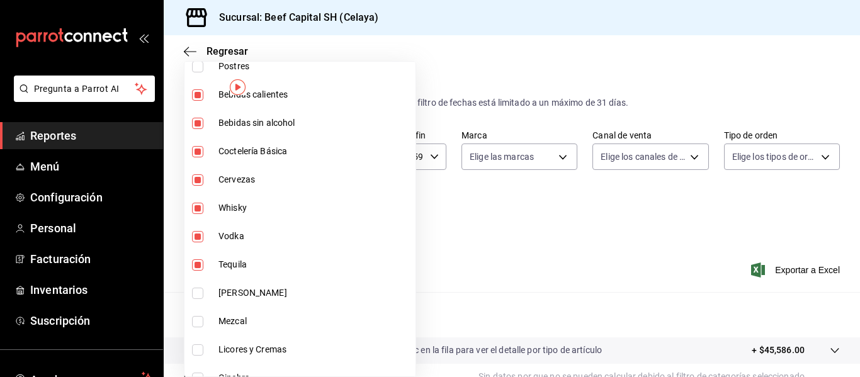
click at [200, 293] on input "checkbox" at bounding box center [197, 293] width 11 height 11
checkbox input "true"
type input "c44b17cd-f0d2-44be-bc0b-f595a1b51d35,b1aff85c-33f8-41d6-9d6d-0d690ab08e76,008fc…"
click at [196, 349] on input "checkbox" at bounding box center [197, 349] width 11 height 11
checkbox input "true"
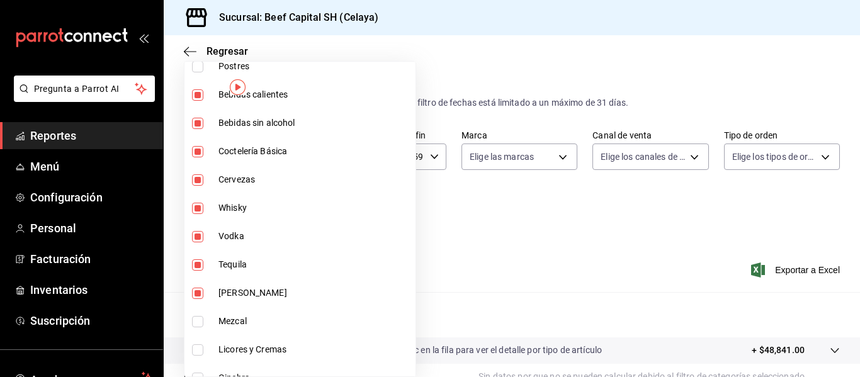
type input "c44b17cd-f0d2-44be-bc0b-f595a1b51d35,b1aff85c-33f8-41d6-9d6d-0d690ab08e76,008fc…"
click at [196, 320] on input "checkbox" at bounding box center [197, 321] width 11 height 11
checkbox input "true"
type input "c44b17cd-f0d2-44be-bc0b-f595a1b51d35,b1aff85c-33f8-41d6-9d6d-0d690ab08e76,008fc…"
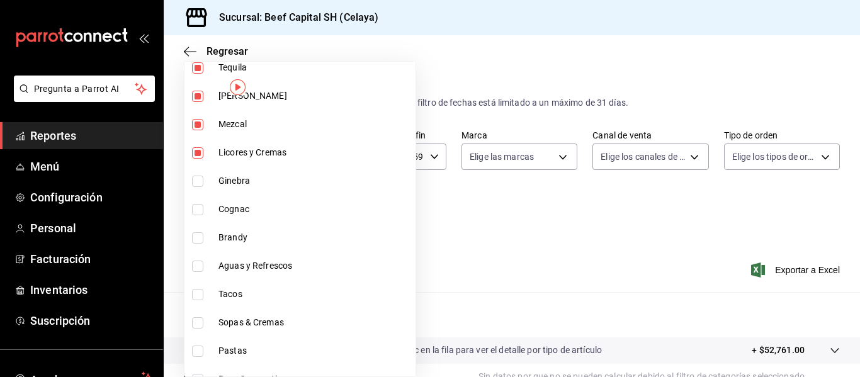
scroll to position [907, 0]
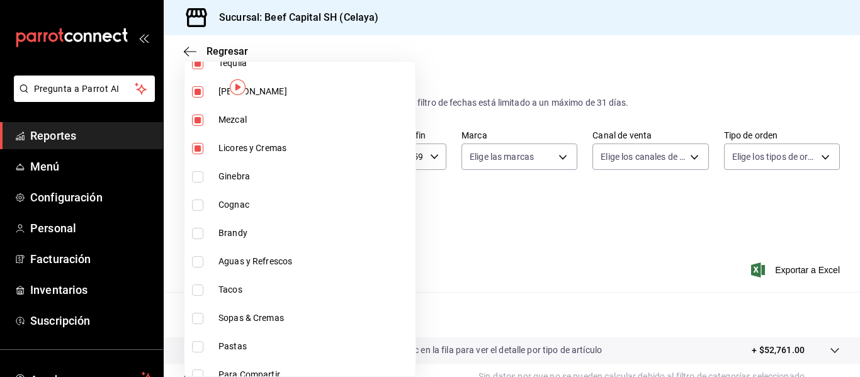
click at [195, 257] on input "checkbox" at bounding box center [197, 261] width 11 height 11
checkbox input "true"
type input "c44b17cd-f0d2-44be-bc0b-f595a1b51d35,b1aff85c-33f8-41d6-9d6d-0d690ab08e76,008fc…"
click at [195, 231] on input "checkbox" at bounding box center [197, 233] width 11 height 11
checkbox input "true"
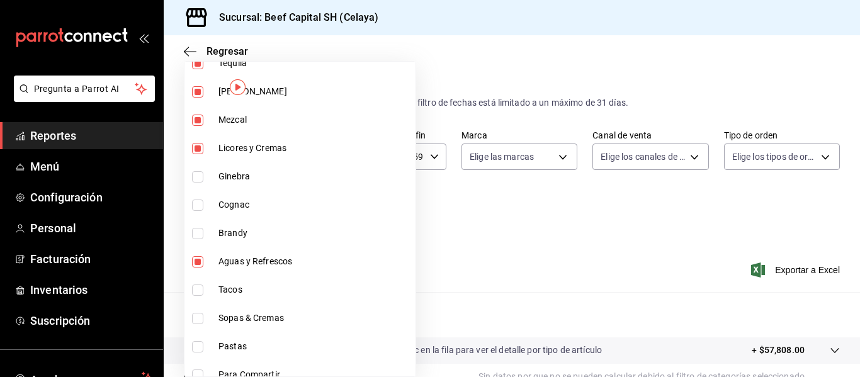
type input "c44b17cd-f0d2-44be-bc0b-f595a1b51d35,b1aff85c-33f8-41d6-9d6d-0d690ab08e76,008fc…"
click at [196, 208] on input "checkbox" at bounding box center [197, 205] width 11 height 11
checkbox input "true"
type input "c44b17cd-f0d2-44be-bc0b-f595a1b51d35,b1aff85c-33f8-41d6-9d6d-0d690ab08e76,008fc…"
click at [197, 178] on input "checkbox" at bounding box center [197, 176] width 11 height 11
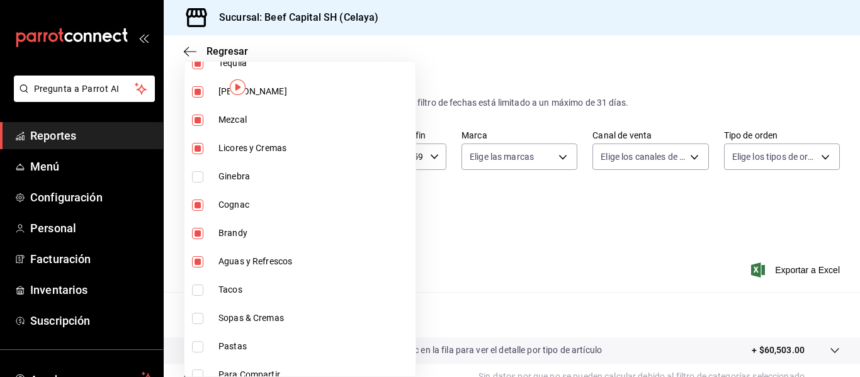
checkbox input "true"
type input "c44b17cd-f0d2-44be-bc0b-f595a1b51d35,b1aff85c-33f8-41d6-9d6d-0d690ab08e76,008fc…"
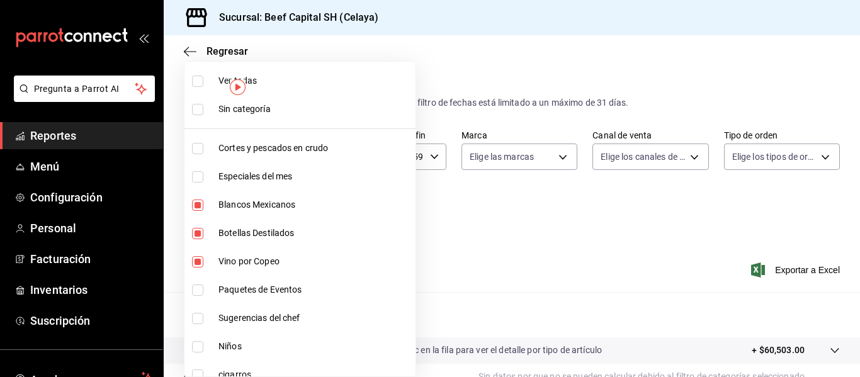
click at [444, 50] on div at bounding box center [430, 188] width 860 height 377
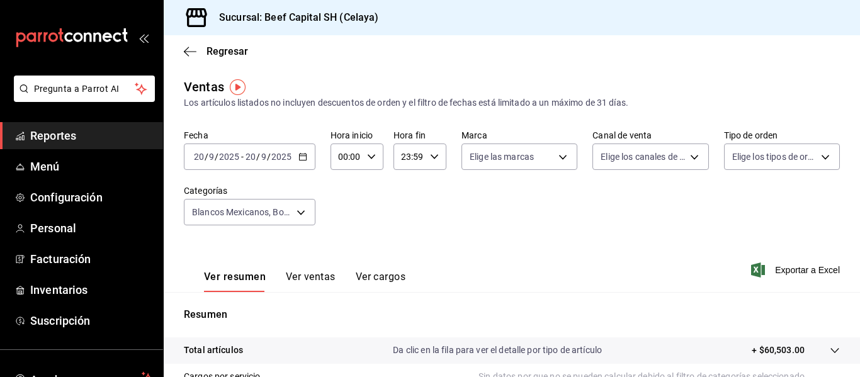
click at [300, 161] on \(Stroke\) "button" at bounding box center [303, 157] width 8 height 7
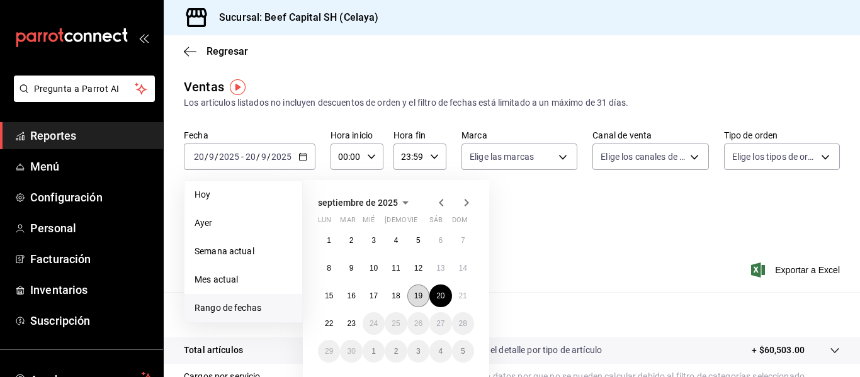
click at [412, 298] on button "19" at bounding box center [418, 296] width 22 height 23
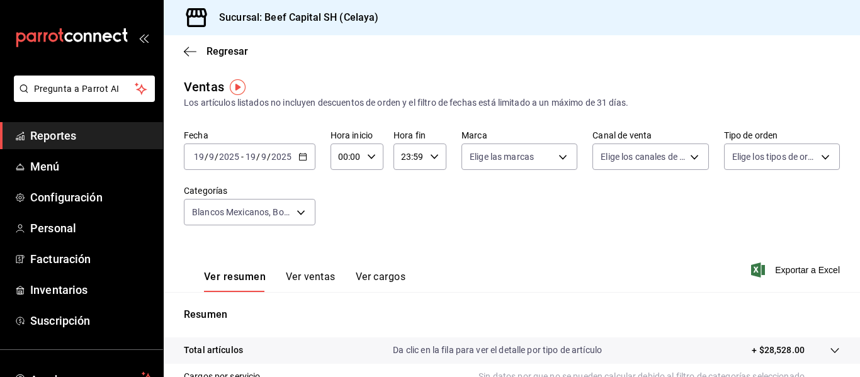
click at [300, 157] on icon "button" at bounding box center [302, 156] width 9 height 9
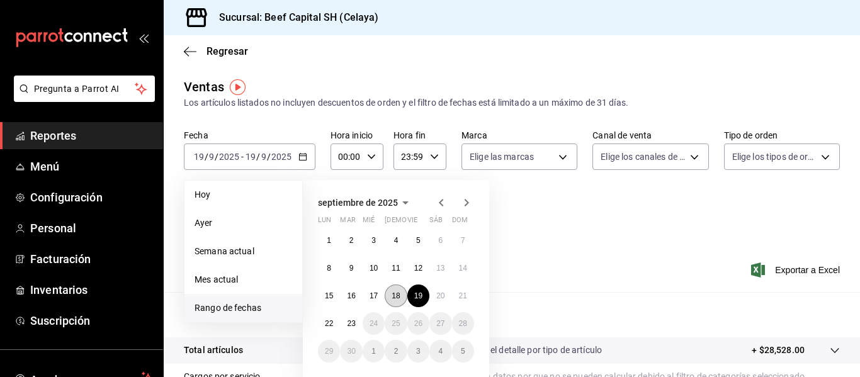
click at [392, 300] on abbr "18" at bounding box center [396, 295] width 8 height 9
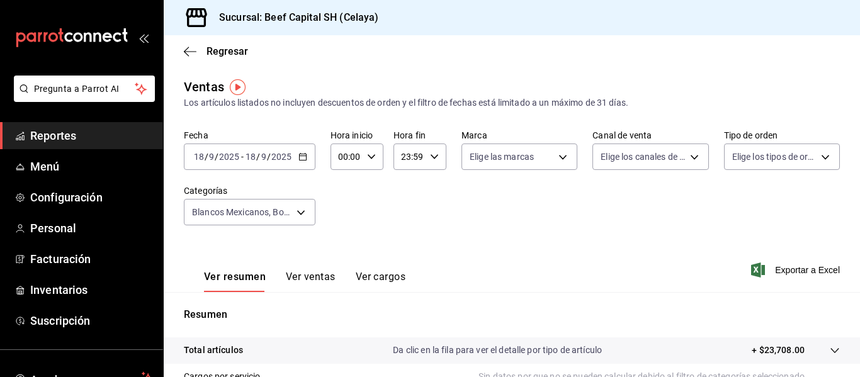
click at [298, 157] on icon "button" at bounding box center [302, 156] width 9 height 9
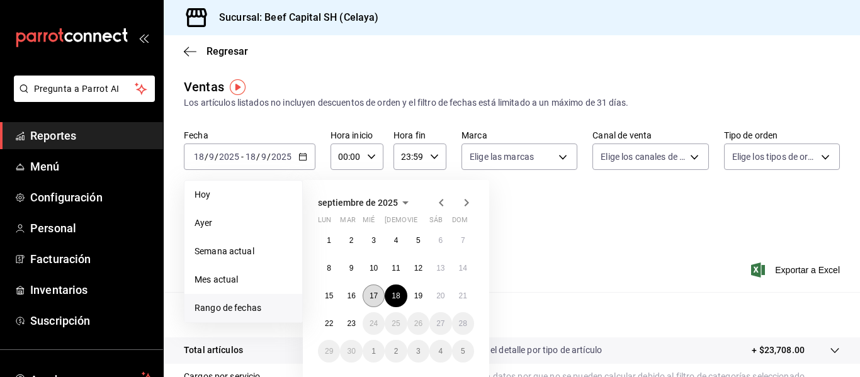
click at [368, 300] on button "17" at bounding box center [374, 296] width 22 height 23
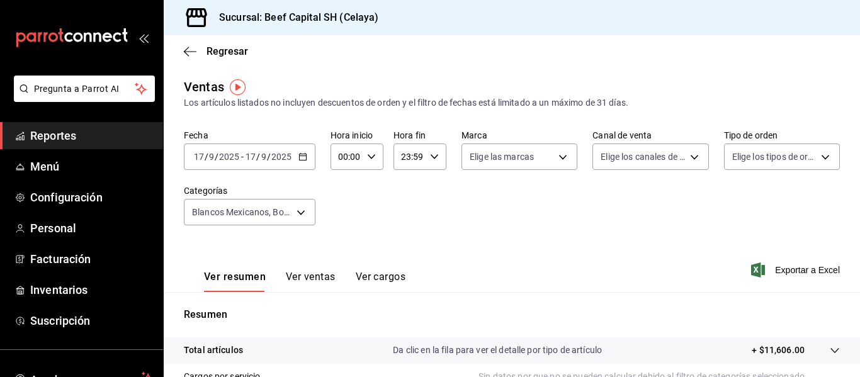
click at [300, 160] on \(Stroke\) "button" at bounding box center [303, 157] width 8 height 7
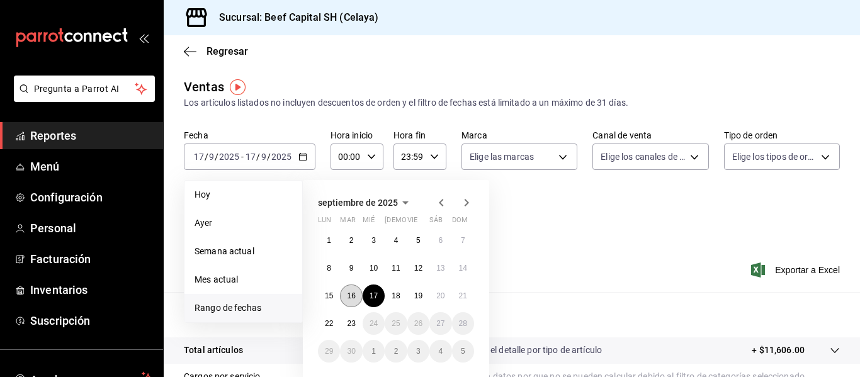
click at [346, 293] on button "16" at bounding box center [351, 296] width 22 height 23
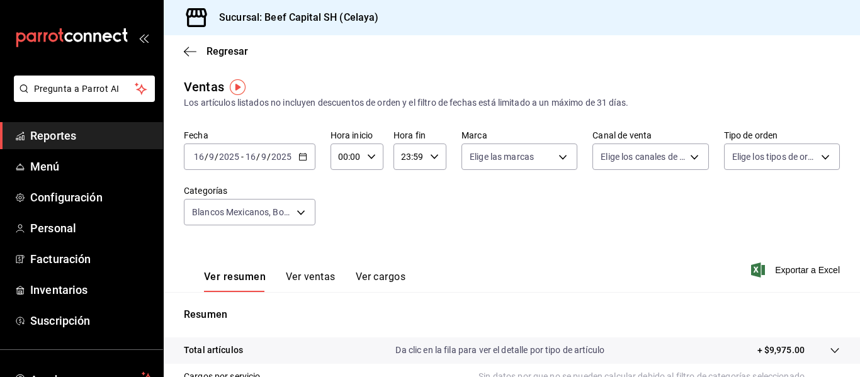
click at [300, 158] on icon "button" at bounding box center [302, 156] width 9 height 9
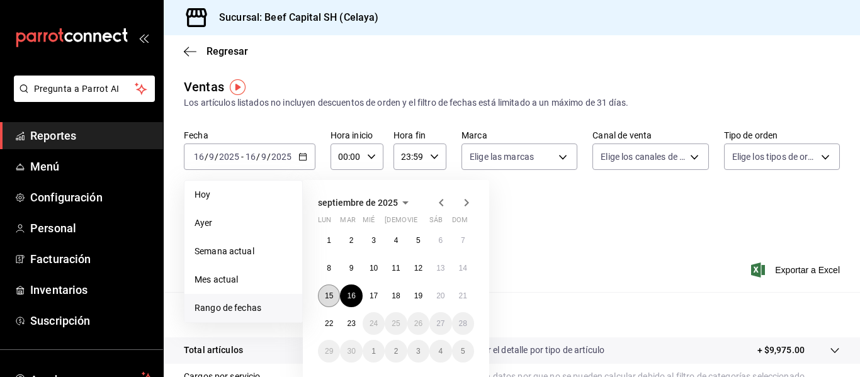
click at [328, 297] on abbr "15" at bounding box center [329, 295] width 8 height 9
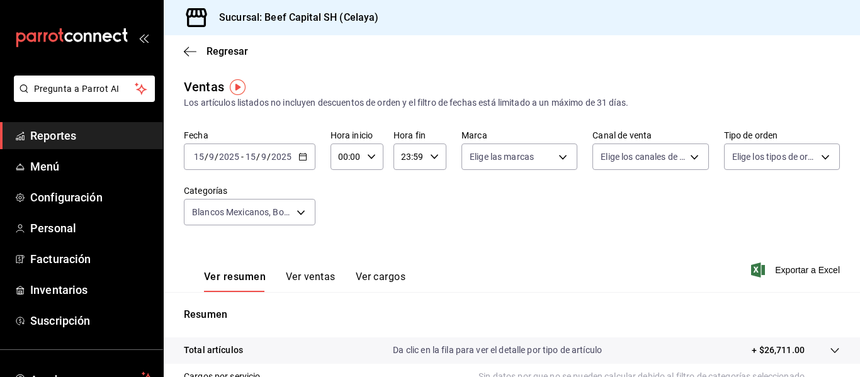
click at [303, 155] on icon "button" at bounding box center [302, 156] width 9 height 9
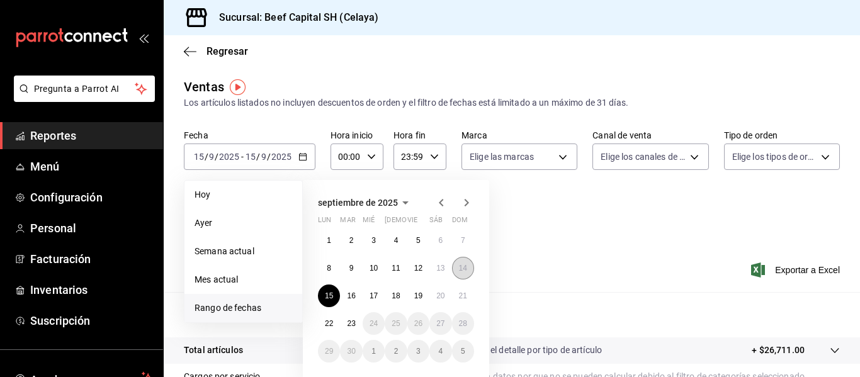
click at [456, 271] on button "14" at bounding box center [463, 268] width 22 height 23
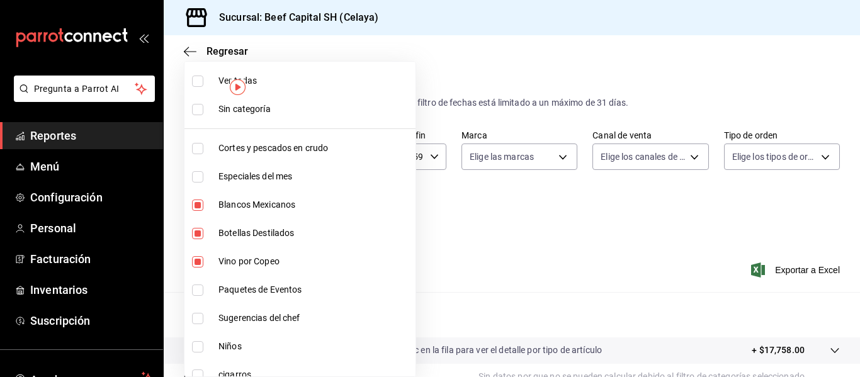
click at [302, 210] on body "Pregunta a Parrot AI Reportes Menú Configuración Personal Facturación Inventari…" at bounding box center [430, 188] width 860 height 377
click at [203, 81] on input "checkbox" at bounding box center [197, 81] width 11 height 11
checkbox input "true"
type input "be5ff23d-0a1c-411b-96c0-e7d4c019095a,ff0942d4-a114-4278-bf43-4291bef7f875,c44b1…"
checkbox input "true"
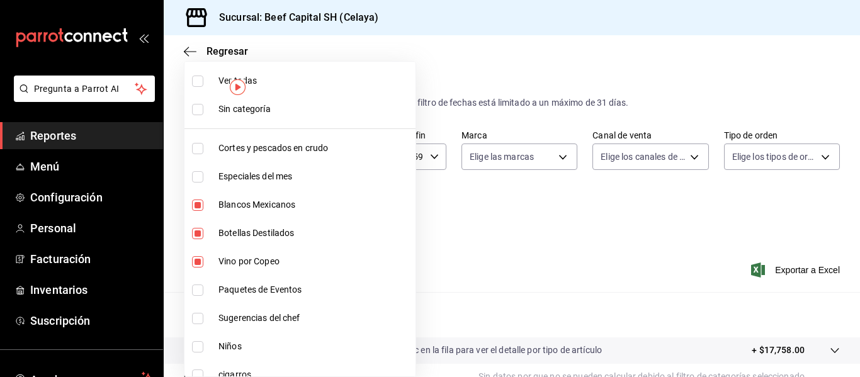
checkbox input "true"
click at [203, 81] on input "checkbox" at bounding box center [197, 81] width 11 height 11
click at [200, 351] on input "checkbox" at bounding box center [197, 346] width 11 height 11
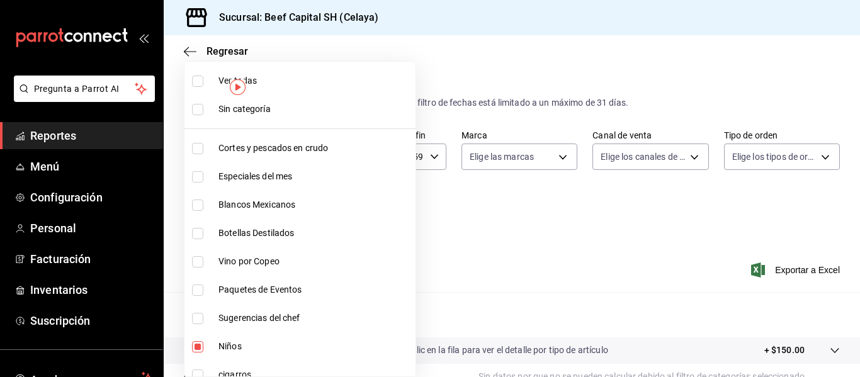
click at [546, 259] on div at bounding box center [430, 188] width 860 height 377
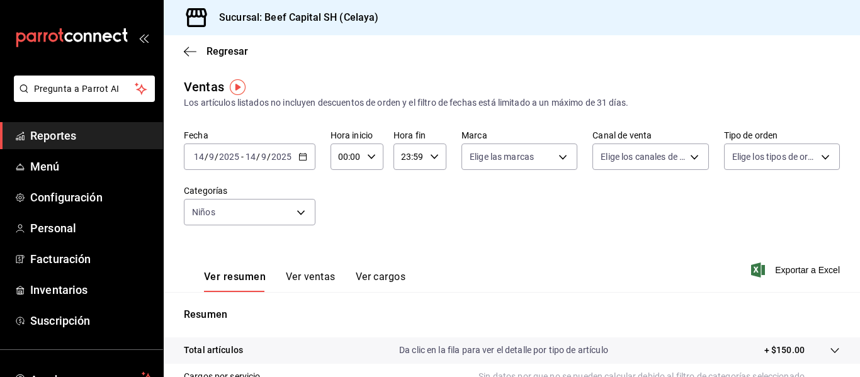
click at [300, 159] on icon "button" at bounding box center [302, 156] width 9 height 9
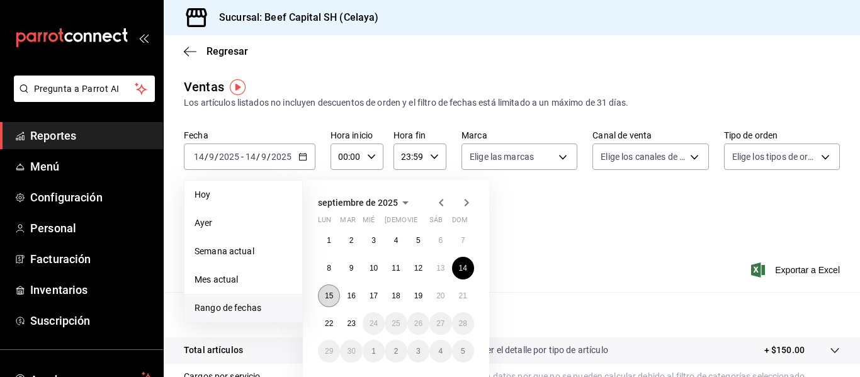
click at [326, 297] on abbr "15" at bounding box center [329, 295] width 8 height 9
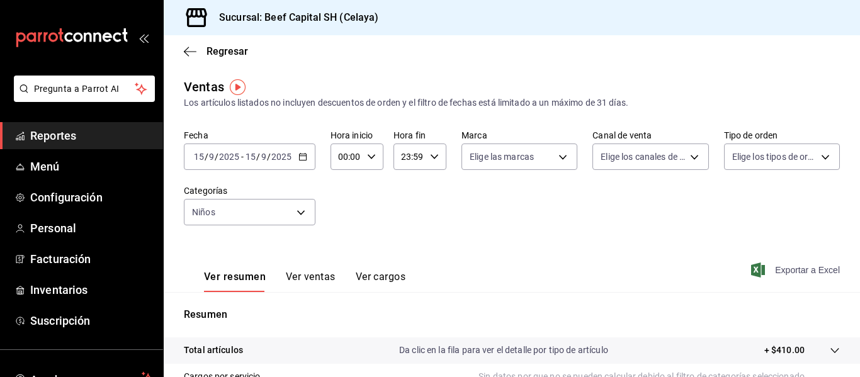
click at [769, 271] on span "Exportar a Excel" at bounding box center [797, 270] width 86 height 15
click at [300, 161] on \(Stroke\) "button" at bounding box center [303, 157] width 8 height 7
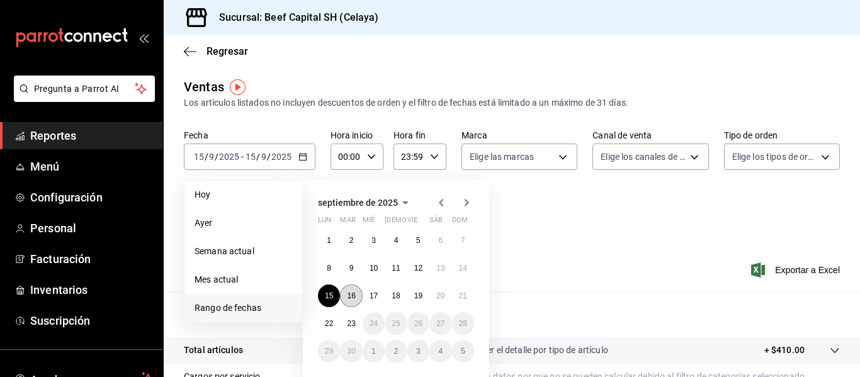
click at [352, 293] on abbr "16" at bounding box center [351, 295] width 8 height 9
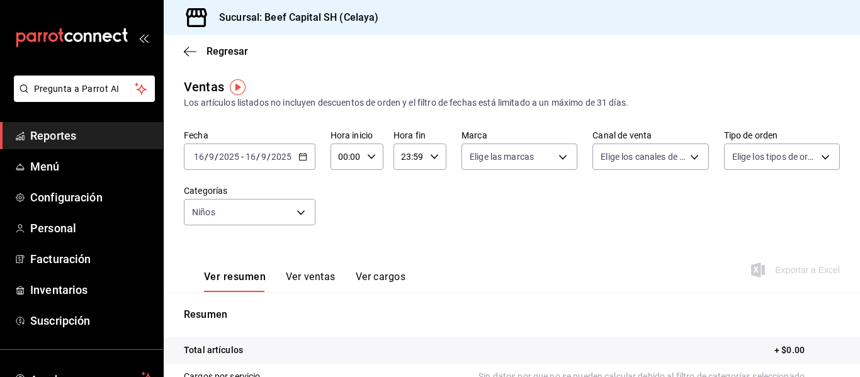
click at [298, 157] on icon "button" at bounding box center [302, 156] width 9 height 9
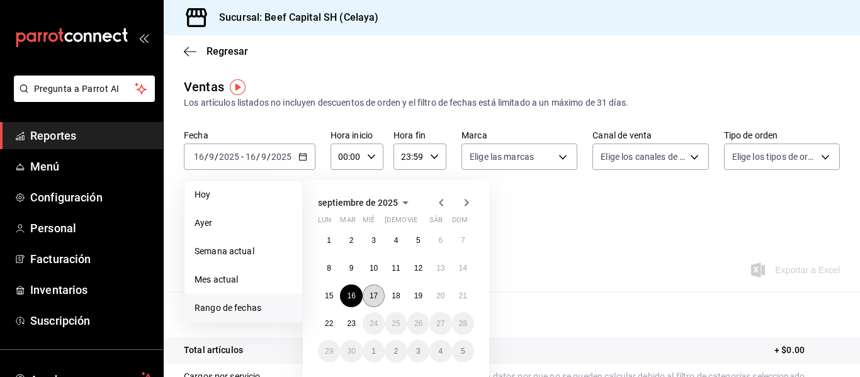
click at [371, 297] on abbr "17" at bounding box center [374, 295] width 8 height 9
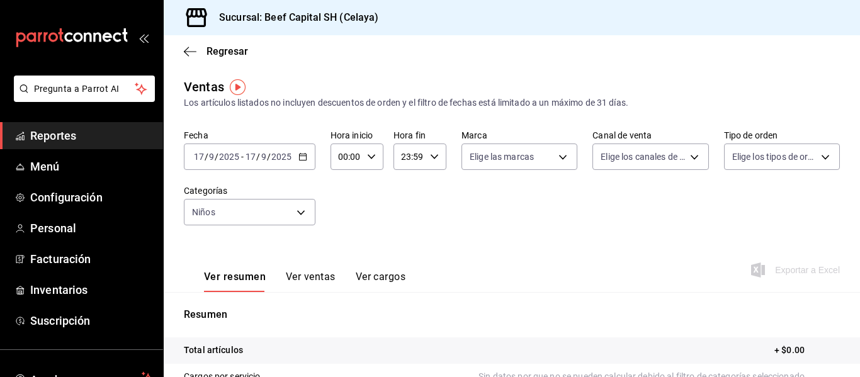
click at [305, 157] on \(Stroke\) "button" at bounding box center [303, 157] width 8 height 7
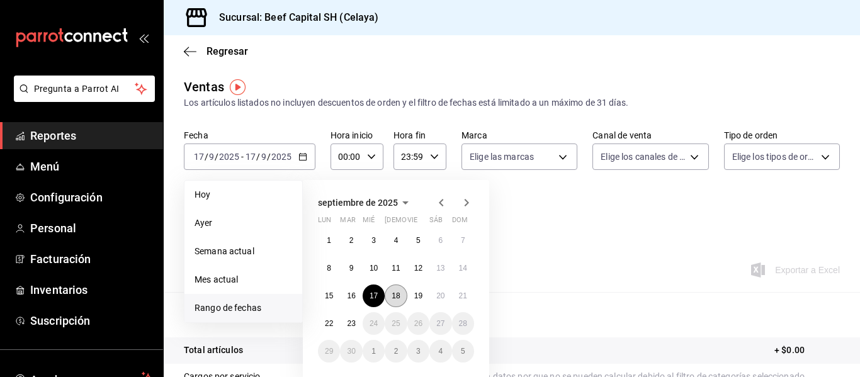
click at [393, 297] on abbr "18" at bounding box center [396, 295] width 8 height 9
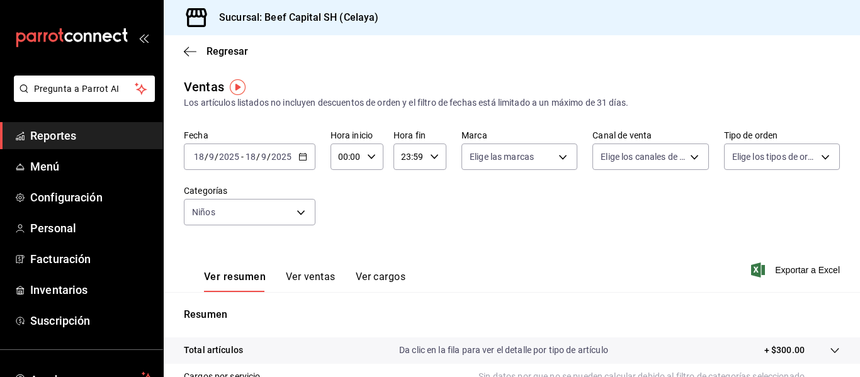
click at [302, 160] on \(Stroke\) "button" at bounding box center [303, 157] width 8 height 7
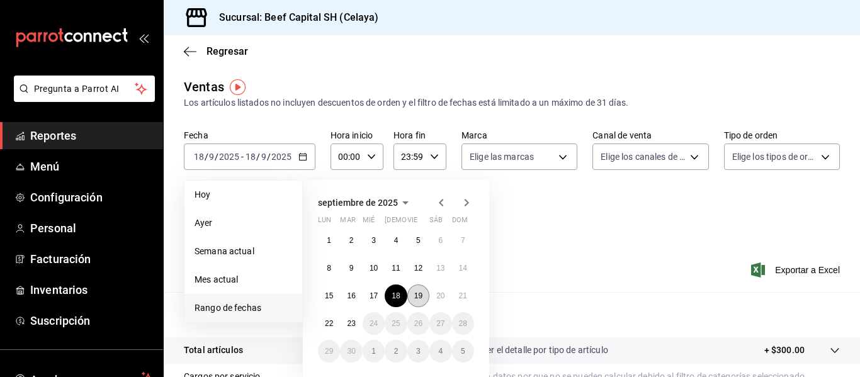
click at [416, 291] on abbr "19" at bounding box center [418, 295] width 8 height 9
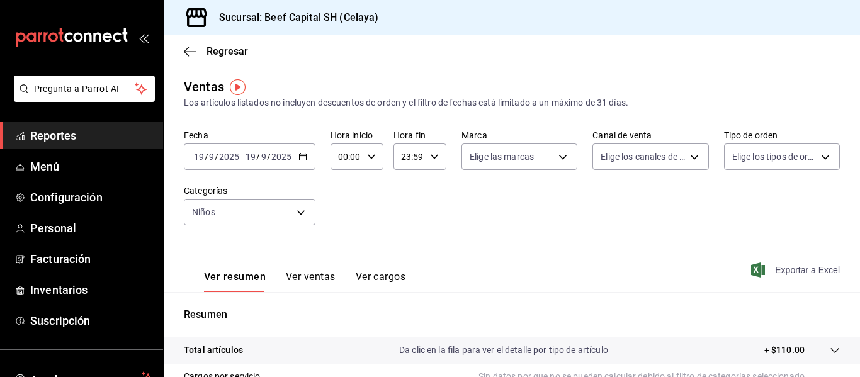
click at [764, 270] on span "Exportar a Excel" at bounding box center [797, 270] width 86 height 15
click at [301, 159] on icon "button" at bounding box center [302, 156] width 9 height 9
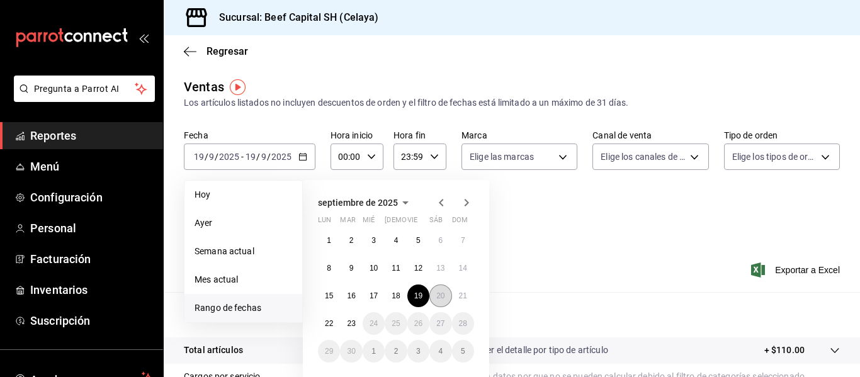
click at [437, 295] on abbr "20" at bounding box center [440, 295] width 8 height 9
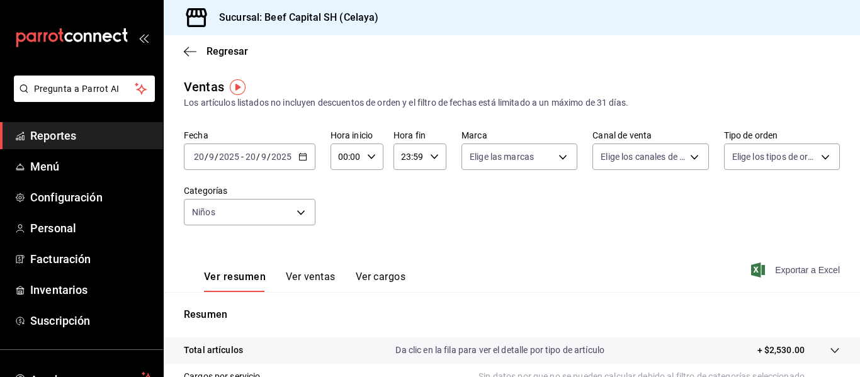
click at [757, 272] on span "Exportar a Excel" at bounding box center [797, 270] width 86 height 15
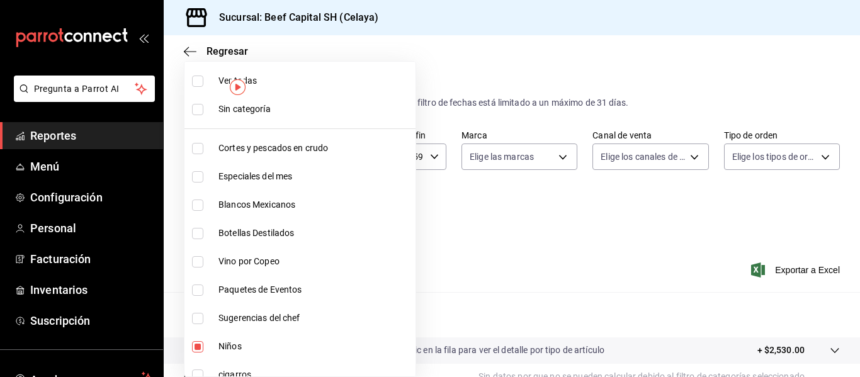
click at [302, 212] on body "Pregunta a Parrot AI Reportes Menú Configuración Personal Facturación Inventari…" at bounding box center [430, 188] width 860 height 377
click at [201, 346] on input "checkbox" at bounding box center [197, 346] width 11 height 11
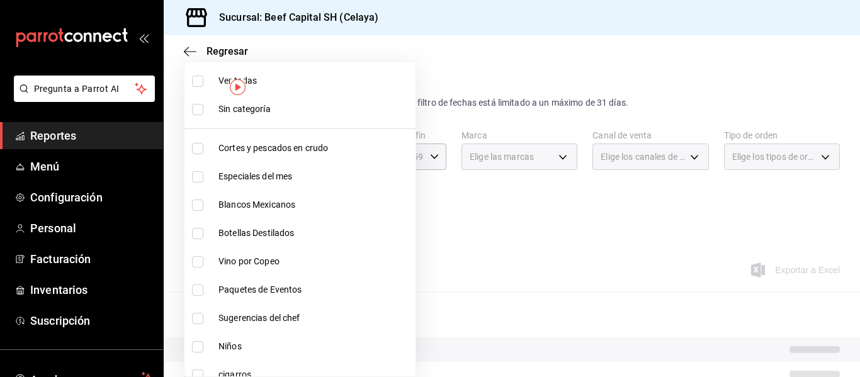
click at [198, 371] on input "checkbox" at bounding box center [197, 375] width 11 height 11
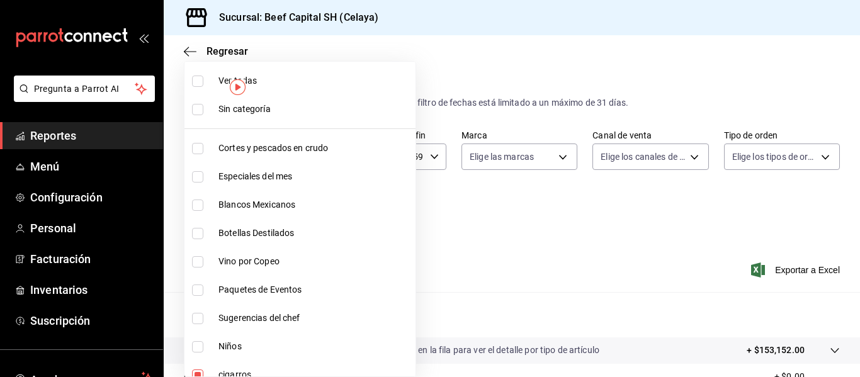
click at [411, 11] on div at bounding box center [430, 188] width 860 height 377
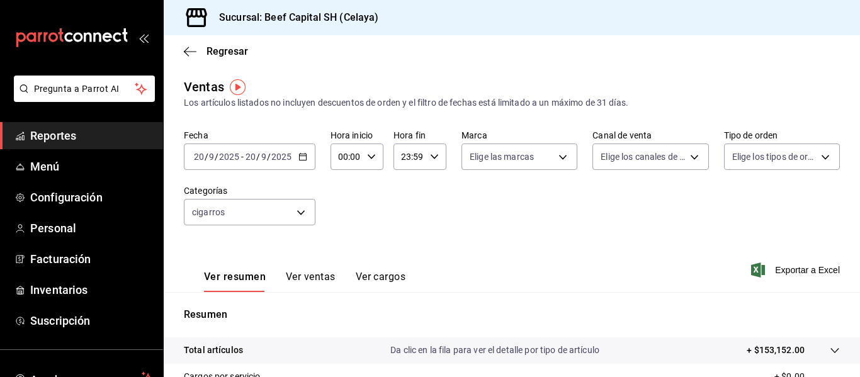
click at [300, 156] on \(Stroke\) "button" at bounding box center [302, 156] width 7 height 1
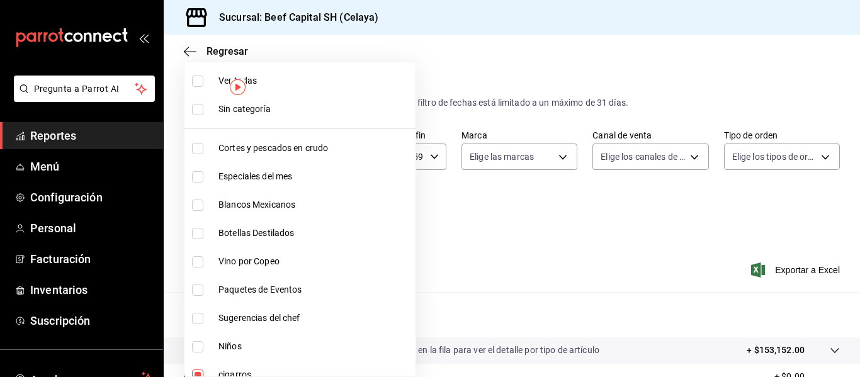
click at [298, 213] on body "Pregunta a Parrot AI Reportes Menú Configuración Personal Facturación Inventari…" at bounding box center [430, 188] width 860 height 377
click at [854, 371] on div at bounding box center [430, 188] width 860 height 377
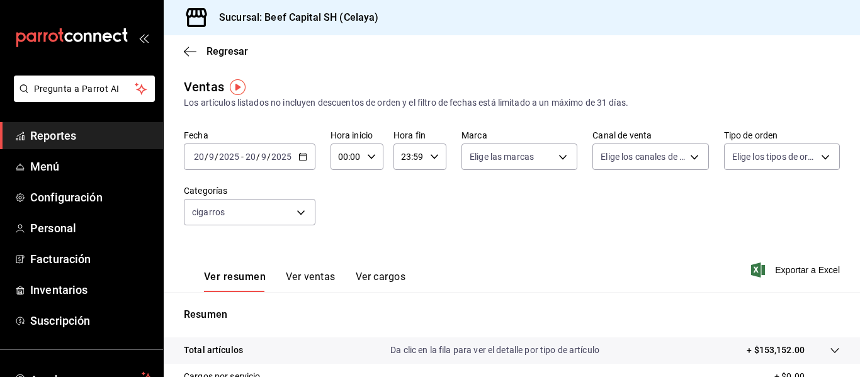
click at [854, 371] on div at bounding box center [430, 188] width 860 height 377
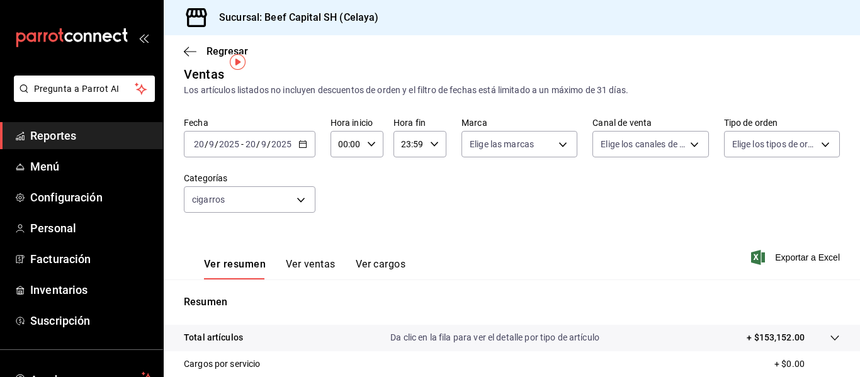
scroll to position [25, 0]
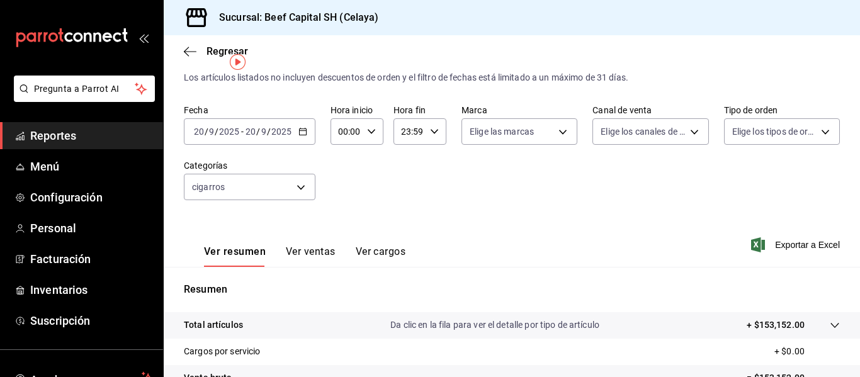
click at [298, 127] on icon "button" at bounding box center [302, 131] width 9 height 9
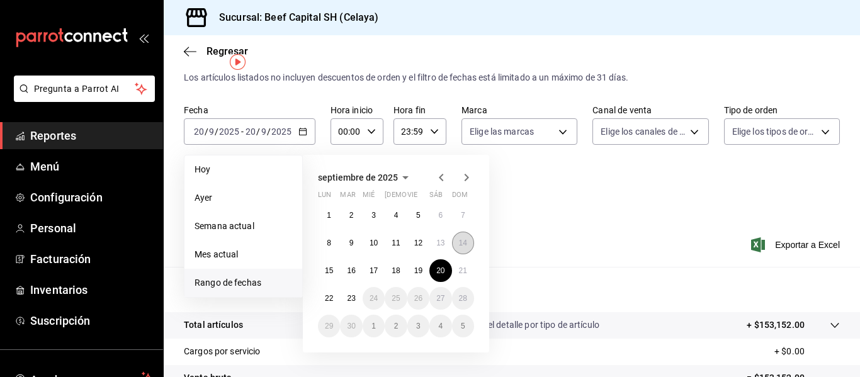
click at [459, 236] on button "14" at bounding box center [463, 243] width 22 height 23
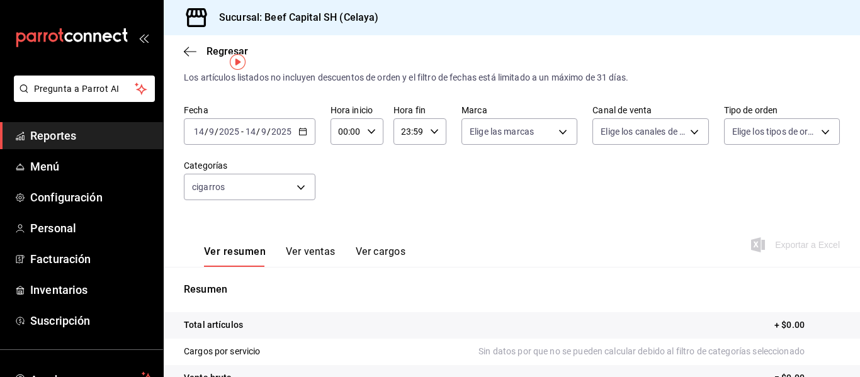
click at [302, 134] on icon "button" at bounding box center [302, 131] width 9 height 9
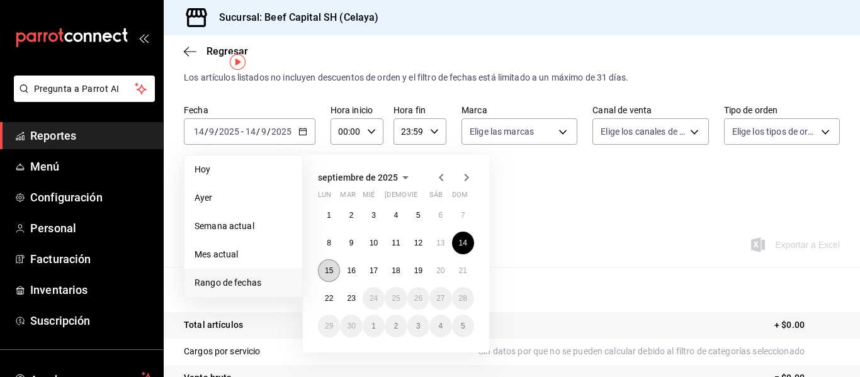
click at [324, 269] on button "15" at bounding box center [329, 270] width 22 height 23
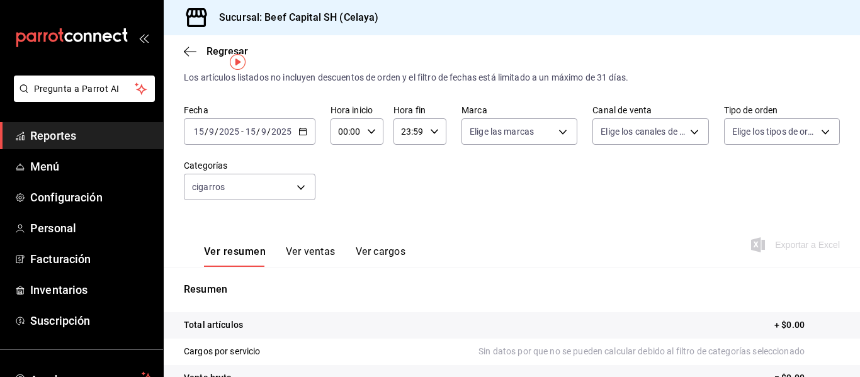
click at [300, 131] on \(Stroke\) "button" at bounding box center [302, 130] width 7 height 1
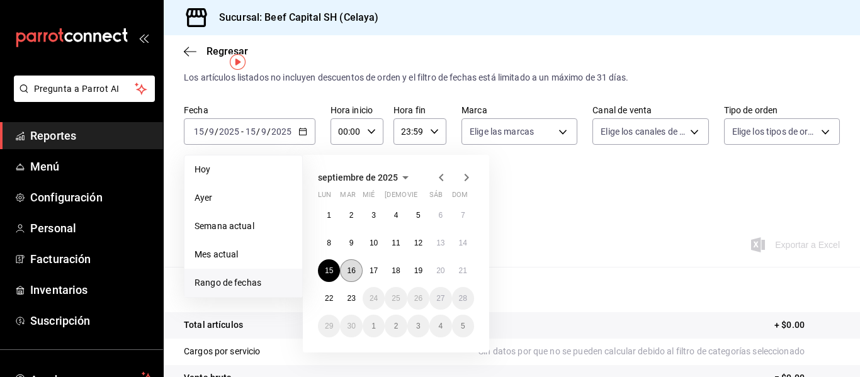
click at [353, 266] on button "16" at bounding box center [351, 270] width 22 height 23
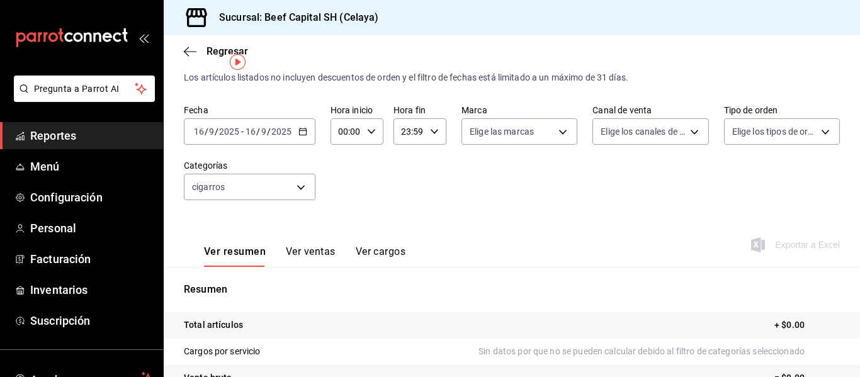
click at [302, 132] on icon "button" at bounding box center [302, 131] width 9 height 9
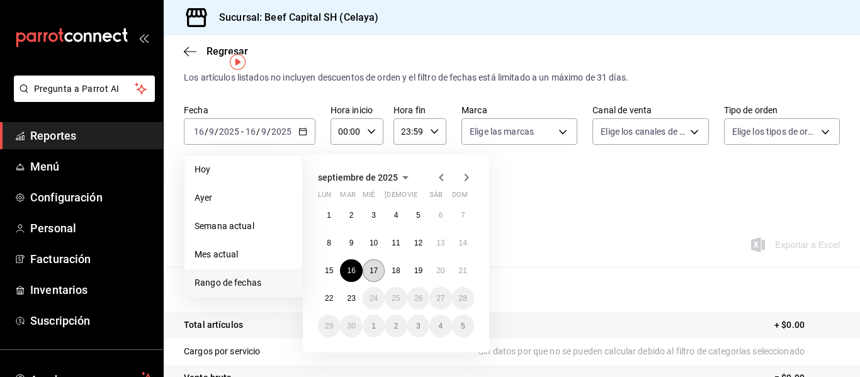
click at [375, 272] on abbr "17" at bounding box center [374, 270] width 8 height 9
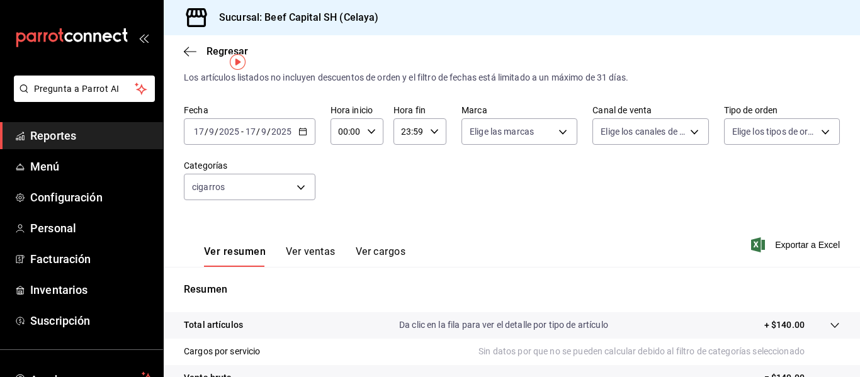
click at [301, 132] on icon "button" at bounding box center [302, 131] width 9 height 9
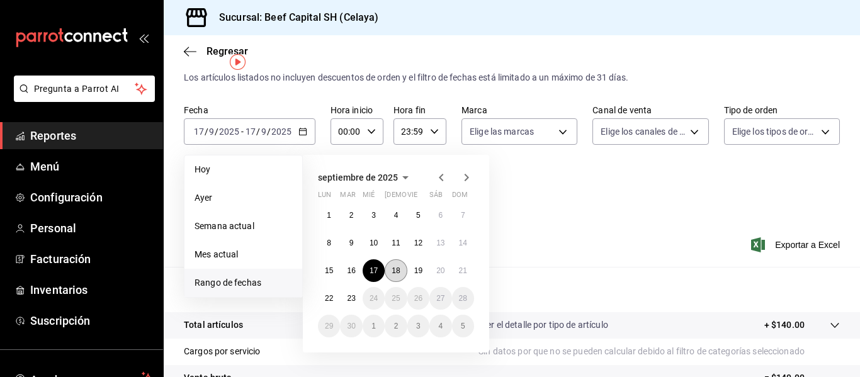
click at [397, 268] on abbr "18" at bounding box center [396, 270] width 8 height 9
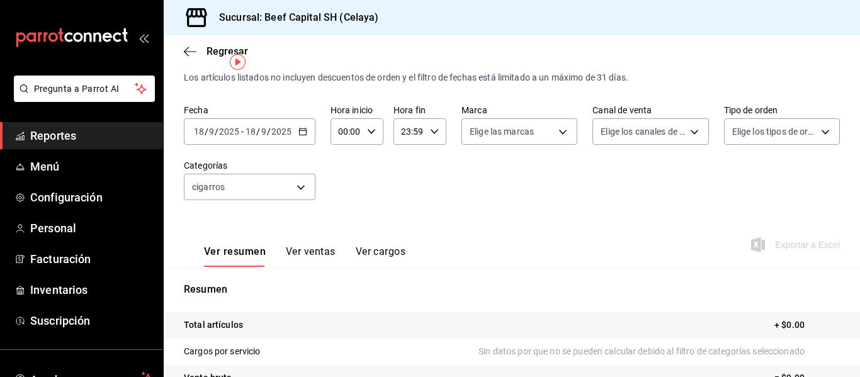
click at [297, 135] on div "[DATE] [DATE] - [DATE] [DATE]" at bounding box center [250, 131] width 132 height 26
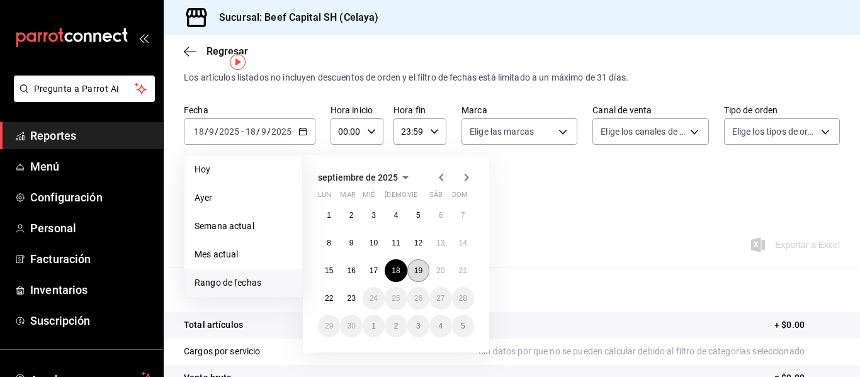
click at [416, 271] on abbr "19" at bounding box center [418, 270] width 8 height 9
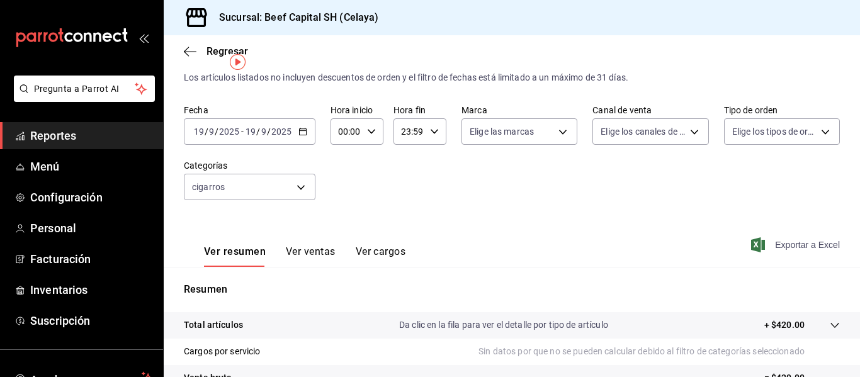
click at [815, 244] on span "Exportar a Excel" at bounding box center [797, 244] width 86 height 15
click at [815, 244] on div "Exportando a excel..." at bounding box center [789, 244] width 102 height 11
click at [300, 135] on \(Stroke\) "button" at bounding box center [303, 131] width 8 height 7
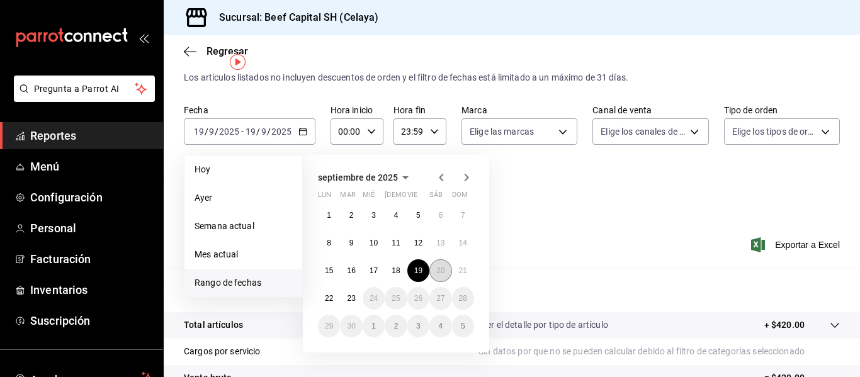
click at [435, 266] on button "20" at bounding box center [440, 270] width 22 height 23
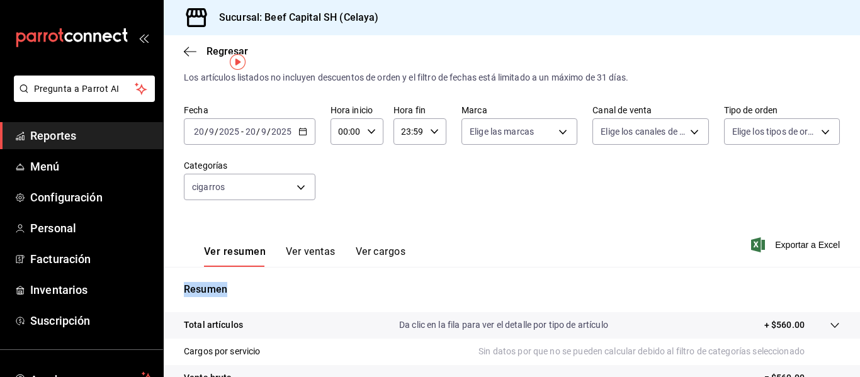
click at [304, 130] on icon "button" at bounding box center [302, 131] width 9 height 9
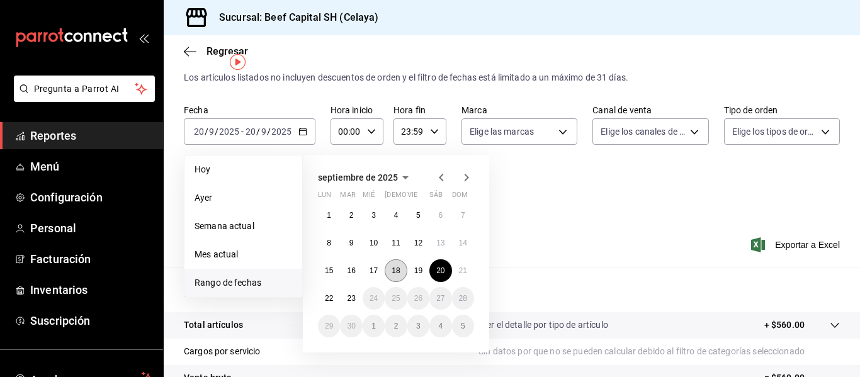
click at [404, 271] on button "18" at bounding box center [396, 270] width 22 height 23
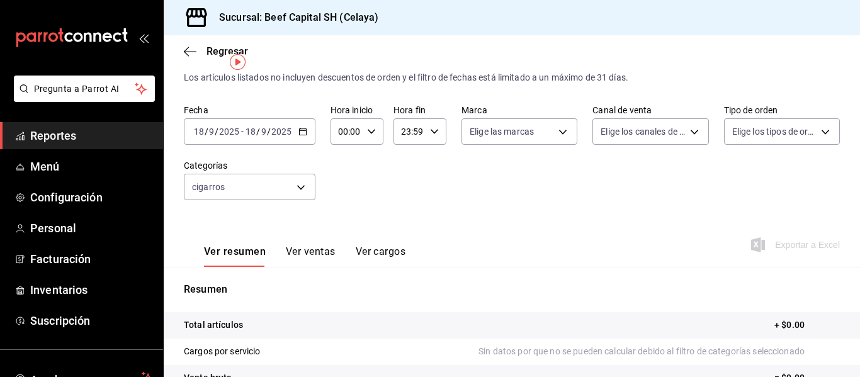
click at [298, 137] on div "[DATE] [DATE] - [DATE] [DATE]" at bounding box center [250, 131] width 132 height 26
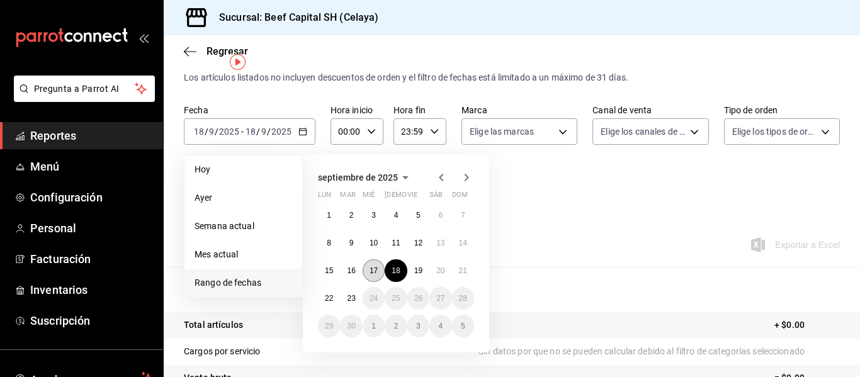
click at [378, 268] on abbr "17" at bounding box center [374, 270] width 8 height 9
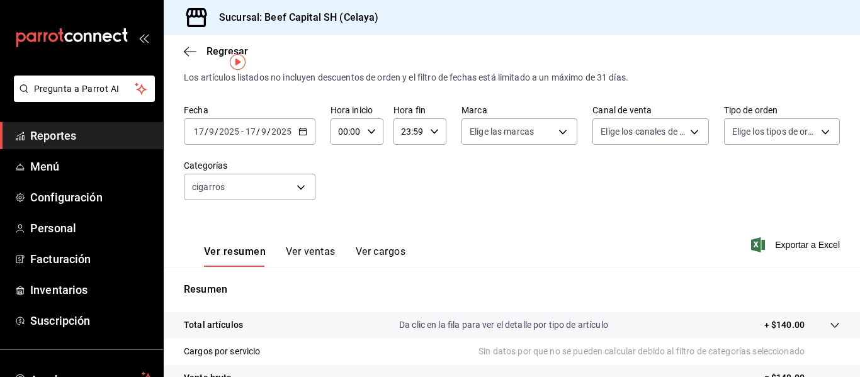
click at [299, 133] on icon "button" at bounding box center [302, 131] width 9 height 9
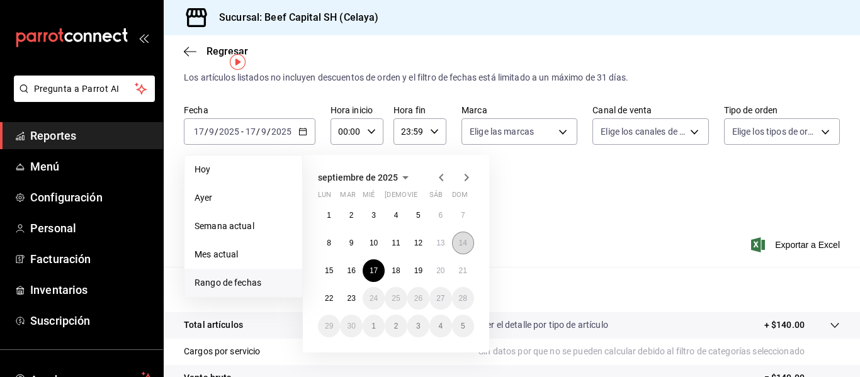
click at [462, 249] on button "14" at bounding box center [463, 243] width 22 height 23
click at [446, 271] on button "20" at bounding box center [440, 270] width 22 height 23
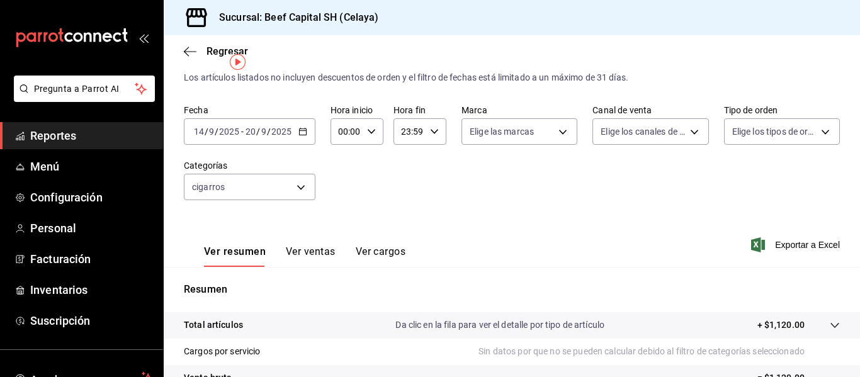
click at [301, 135] on \(Stroke\) "button" at bounding box center [303, 131] width 8 height 7
click at [394, 18] on div "Sucursal: Beef Capital SH (Celaya)" at bounding box center [512, 17] width 696 height 35
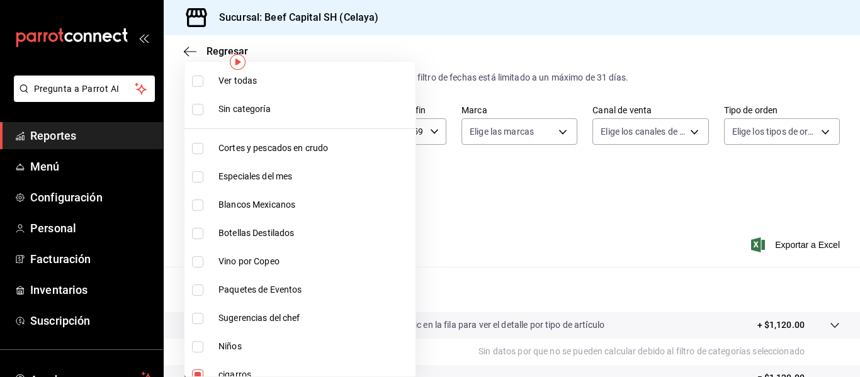
click at [292, 190] on body "Pregunta a Parrot AI Reportes Menú Configuración Personal Facturación Inventari…" at bounding box center [430, 188] width 860 height 377
click at [196, 82] on input "checkbox" at bounding box center [197, 81] width 11 height 11
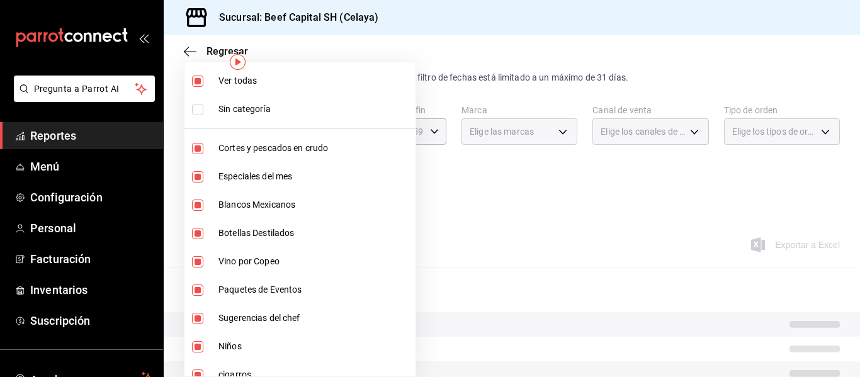
click at [198, 106] on input "checkbox" at bounding box center [197, 109] width 11 height 11
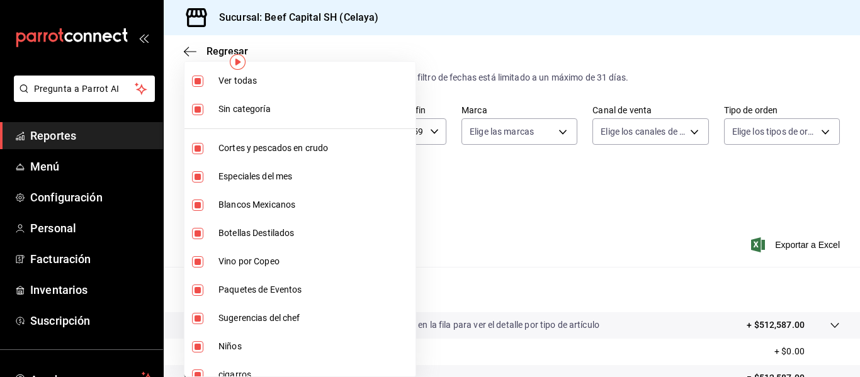
click at [538, 10] on div at bounding box center [430, 188] width 860 height 377
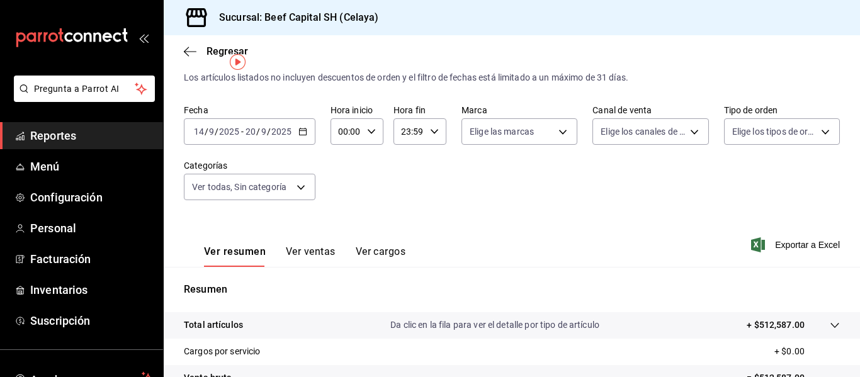
click at [307, 129] on div "[DATE] [DATE] - [DATE] [DATE]" at bounding box center [250, 131] width 132 height 26
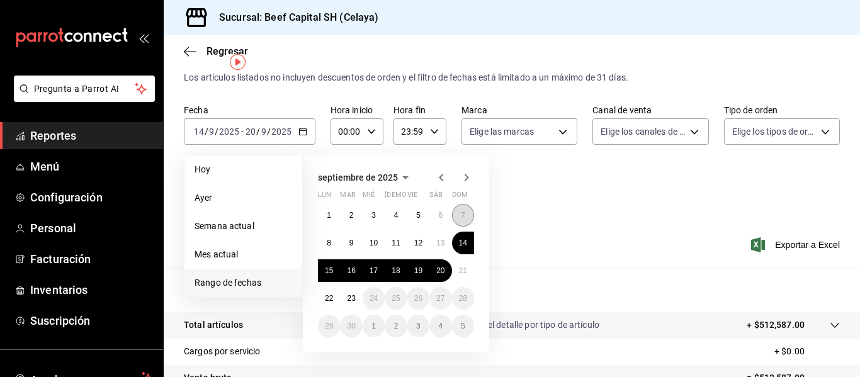
click at [461, 218] on abbr "7" at bounding box center [463, 215] width 4 height 9
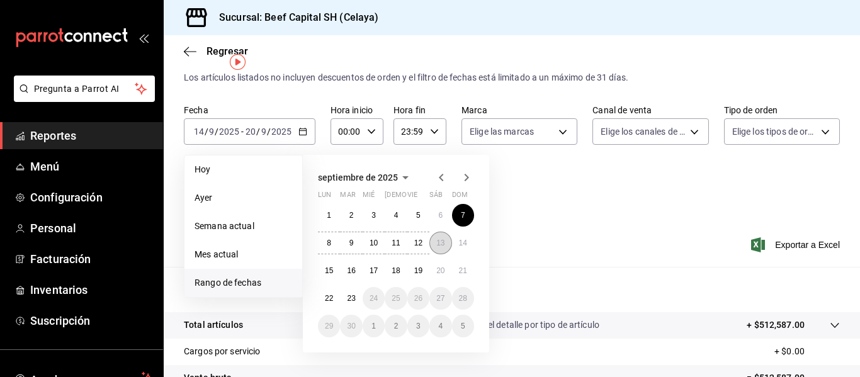
click at [443, 244] on abbr "13" at bounding box center [440, 243] width 8 height 9
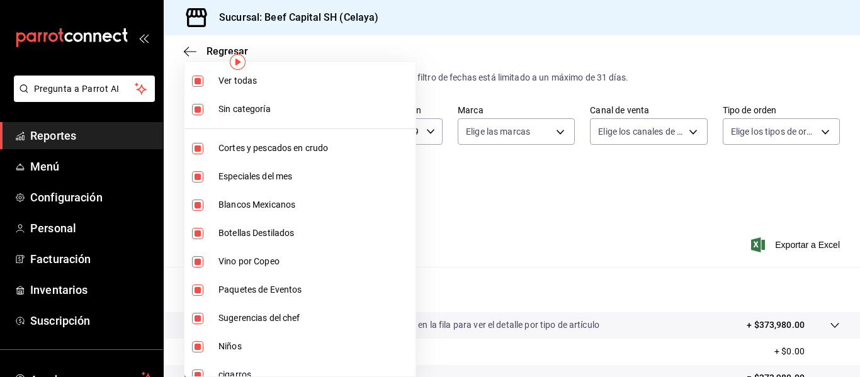
click at [296, 187] on body "Pregunta a Parrot AI Reportes Menú Configuración Personal Facturación Inventari…" at bounding box center [430, 188] width 860 height 377
click at [197, 81] on input "checkbox" at bounding box center [197, 81] width 11 height 11
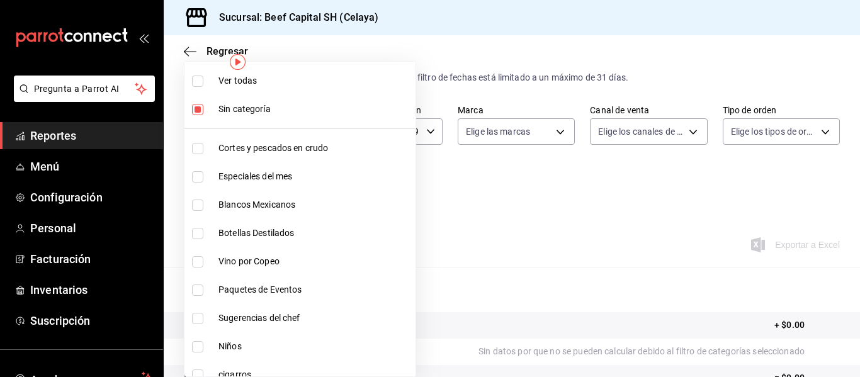
click at [200, 111] on input "checkbox" at bounding box center [197, 109] width 11 height 11
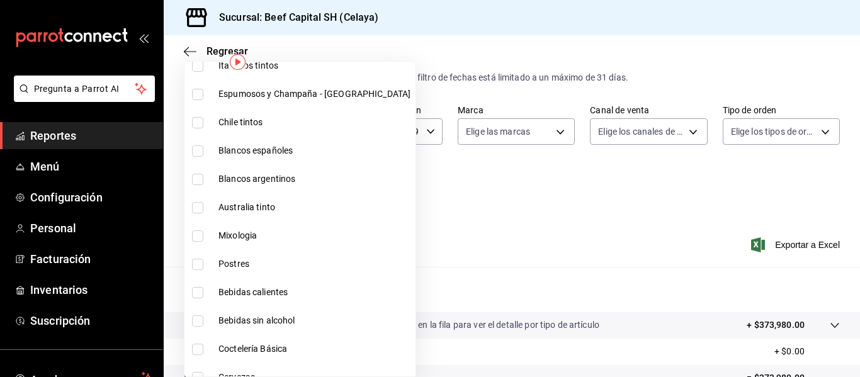
scroll to position [529, 0]
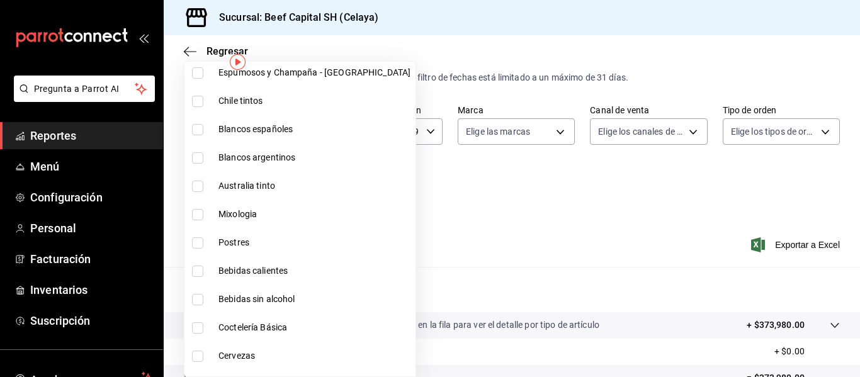
click at [199, 242] on input "checkbox" at bounding box center [197, 242] width 11 height 11
click at [194, 242] on input "checkbox" at bounding box center [197, 242] width 11 height 11
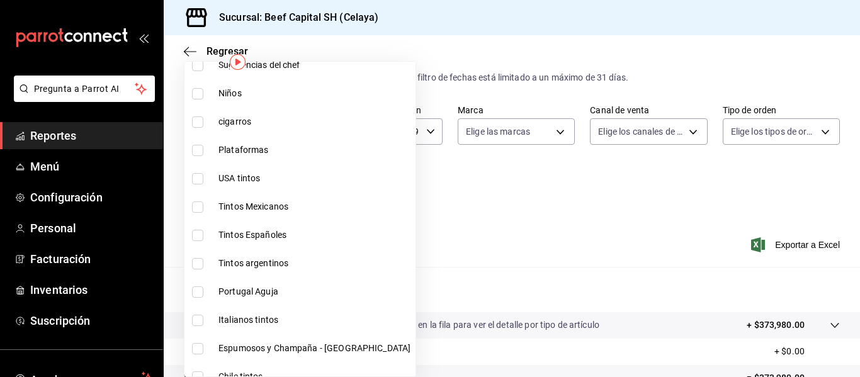
scroll to position [252, 0]
click at [195, 179] on input "checkbox" at bounding box center [197, 179] width 11 height 11
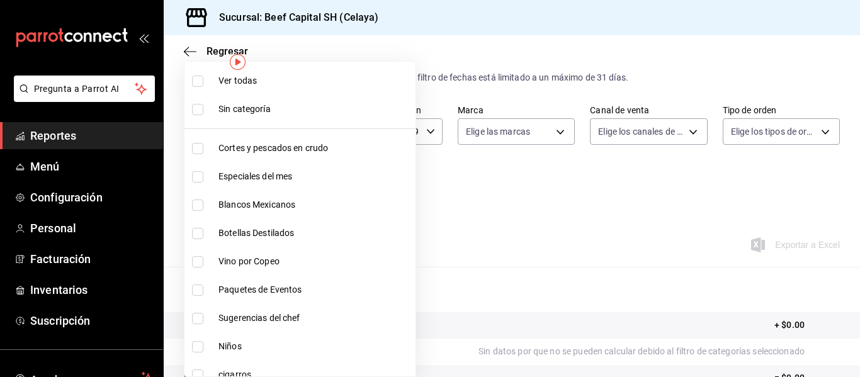
click at [201, 206] on input "checkbox" at bounding box center [197, 205] width 11 height 11
click at [198, 260] on input "checkbox" at bounding box center [197, 261] width 11 height 11
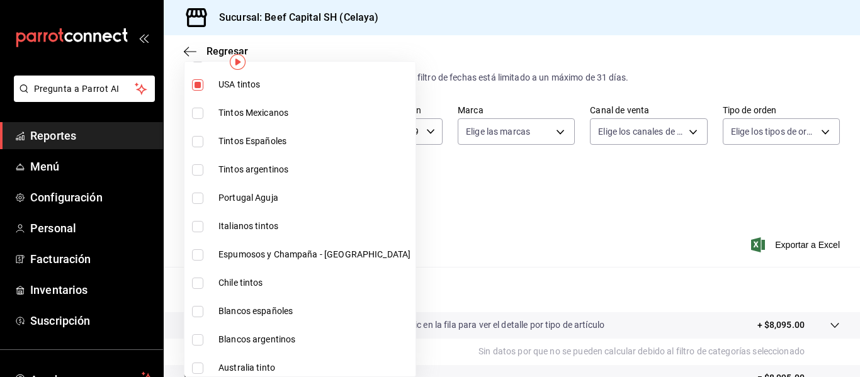
scroll to position [353, 0]
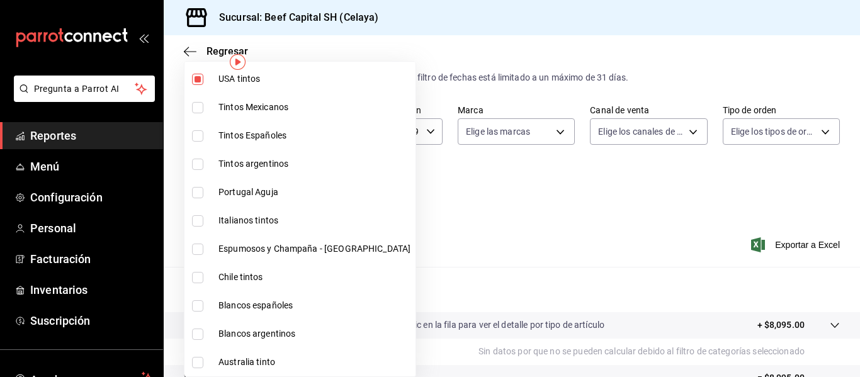
click at [200, 106] on input "checkbox" at bounding box center [197, 107] width 11 height 11
click at [200, 135] on input "checkbox" at bounding box center [197, 135] width 11 height 11
click at [197, 165] on input "checkbox" at bounding box center [197, 164] width 11 height 11
click at [197, 190] on input "checkbox" at bounding box center [197, 192] width 11 height 11
click at [197, 218] on input "checkbox" at bounding box center [197, 220] width 11 height 11
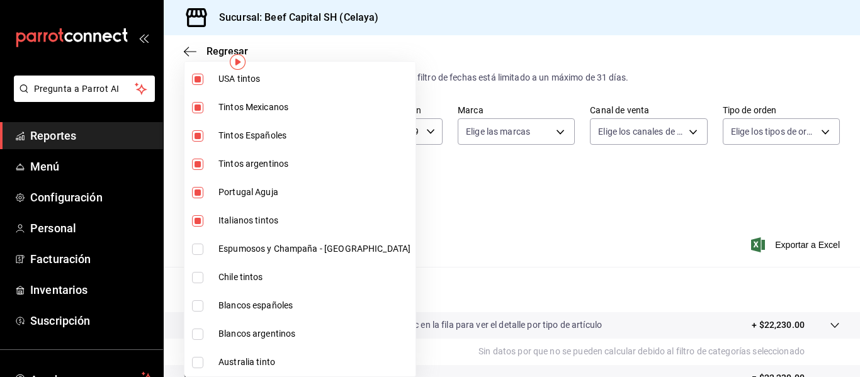
click at [196, 247] on input "checkbox" at bounding box center [197, 249] width 11 height 11
click at [195, 279] on input "checkbox" at bounding box center [197, 277] width 11 height 11
click at [201, 303] on input "checkbox" at bounding box center [197, 305] width 11 height 11
click at [200, 333] on input "checkbox" at bounding box center [197, 334] width 11 height 11
click at [199, 365] on input "checkbox" at bounding box center [197, 362] width 11 height 11
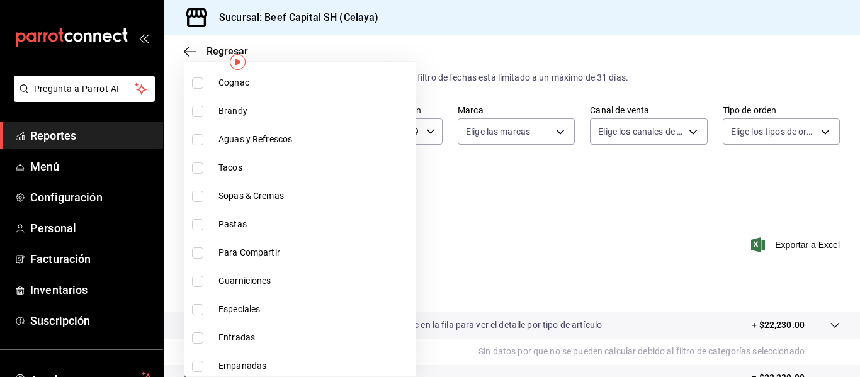
scroll to position [1058, 0]
click at [488, 9] on div at bounding box center [430, 188] width 860 height 377
